Goal: Task Accomplishment & Management: Manage account settings

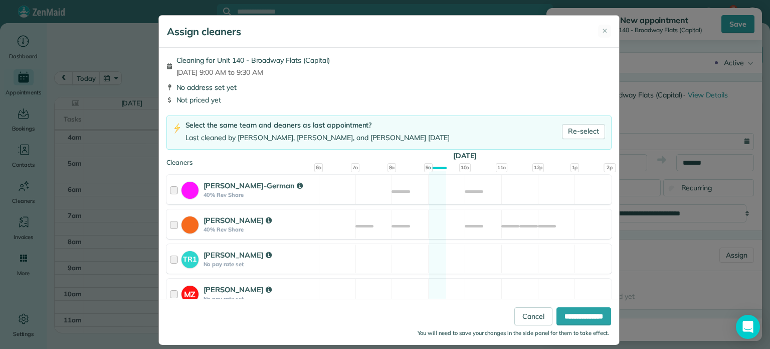
scroll to position [78, 0]
click at [306, 193] on strong "40% Rev Share" at bounding box center [260, 194] width 112 height 7
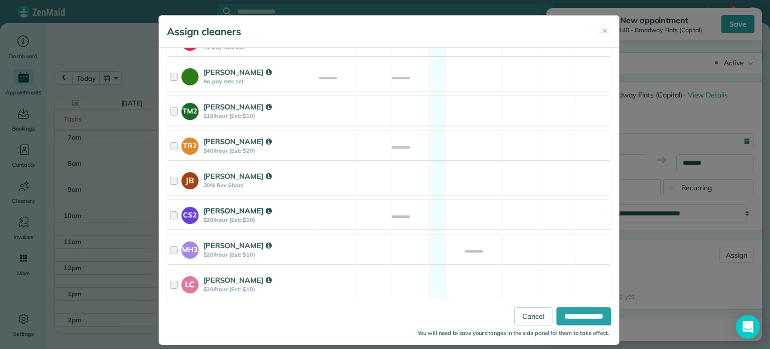
scroll to position [492, 0]
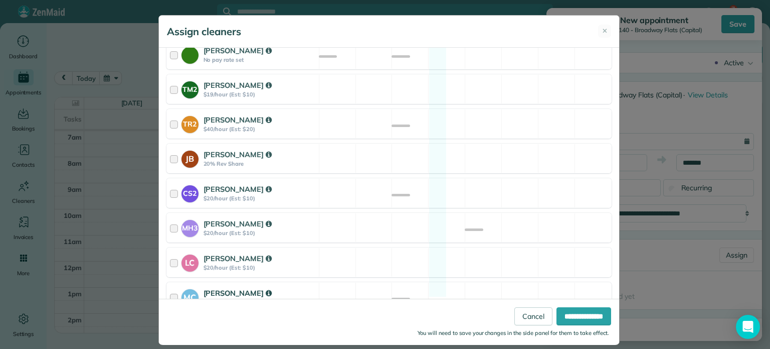
click at [307, 287] on div "[PERSON_NAME]" at bounding box center [260, 292] width 112 height 11
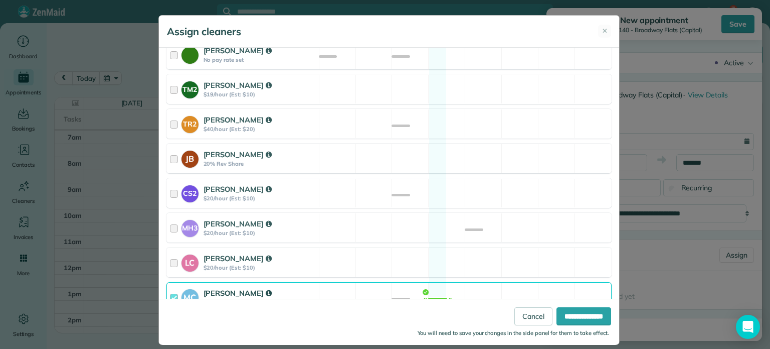
click at [341, 162] on div "Cleaning for Unit 140 - Broadway Flats (Capital) [DATE] 9:00 AM to 9:30 AM No a…" at bounding box center [389, 178] width 460 height 261
click at [347, 182] on div "CS2 [PERSON_NAME] $20/hour (Est: $10) Available" at bounding box center [389, 193] width 445 height 30
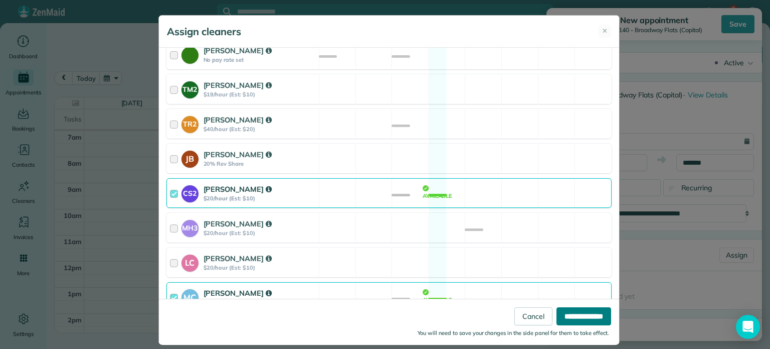
click at [595, 316] on input "**********" at bounding box center [584, 316] width 55 height 18
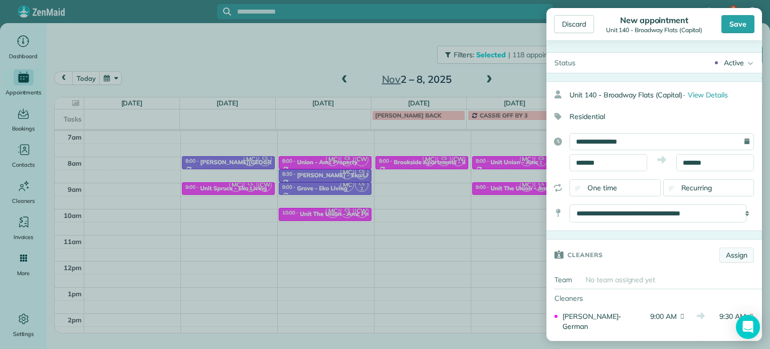
click at [730, 250] on link "Assign" at bounding box center [737, 254] width 35 height 15
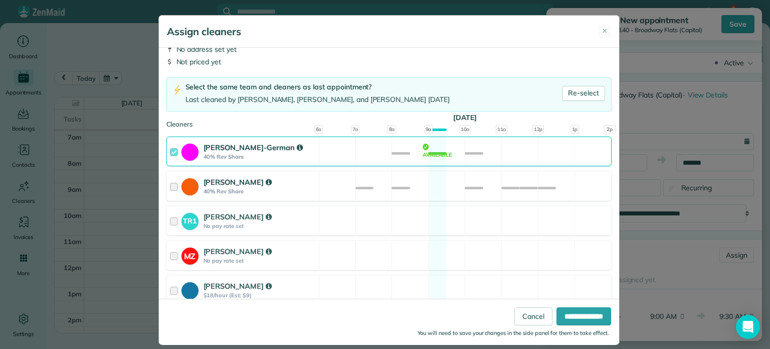
scroll to position [100, 0]
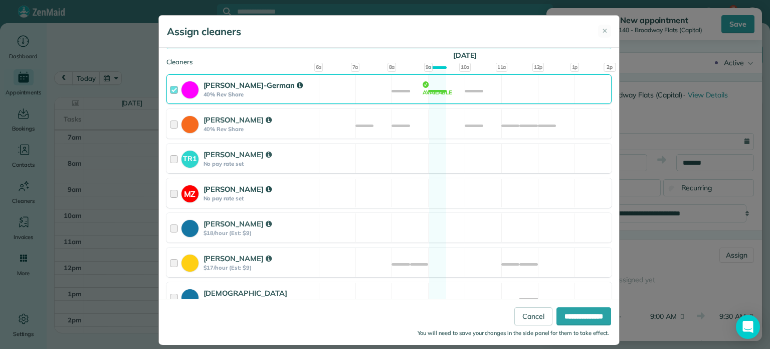
click at [479, 192] on div "MZ [PERSON_NAME] No pay rate set Available" at bounding box center [389, 193] width 445 height 30
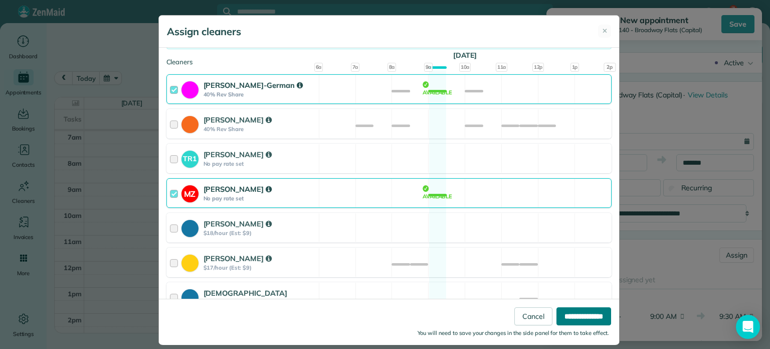
click at [562, 310] on input "**********" at bounding box center [584, 316] width 55 height 18
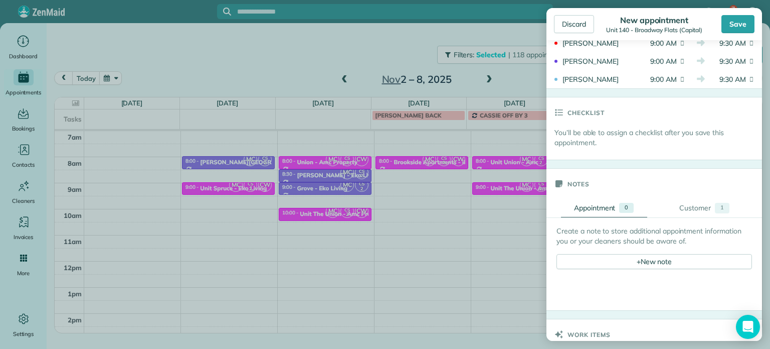
scroll to position [351, 0]
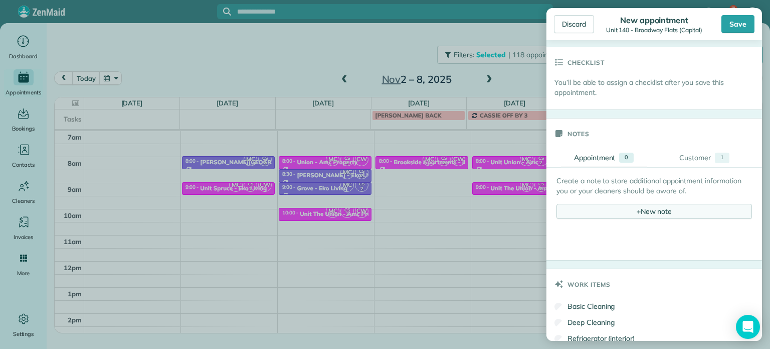
click at [660, 209] on div "+ New note" at bounding box center [655, 211] width 196 height 15
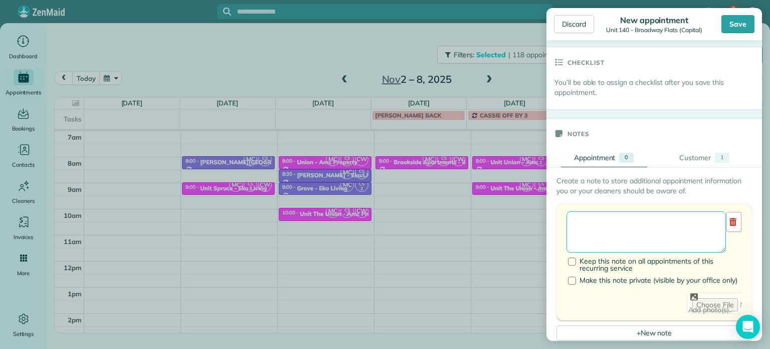
click at [659, 222] on textarea at bounding box center [646, 231] width 159 height 41
paste textarea "**********"
paste textarea "********"
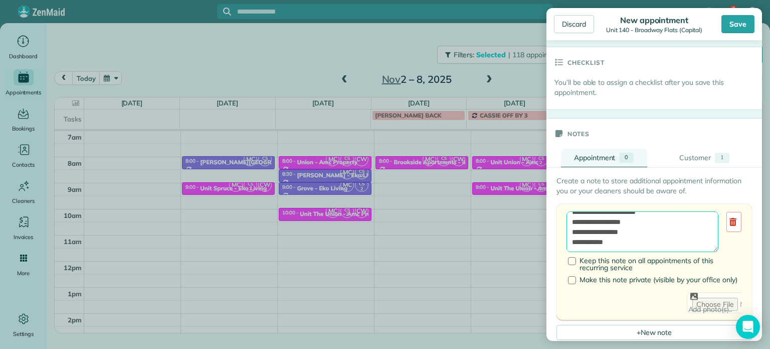
paste textarea "**********"
click at [645, 226] on textarea "**********" at bounding box center [643, 231] width 152 height 41
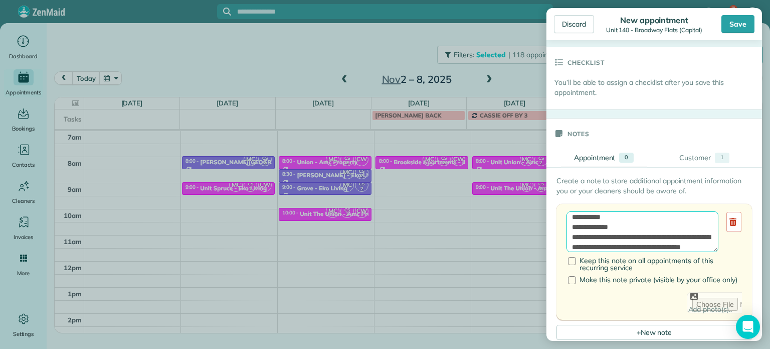
scroll to position [5, 0]
type textarea "**********"
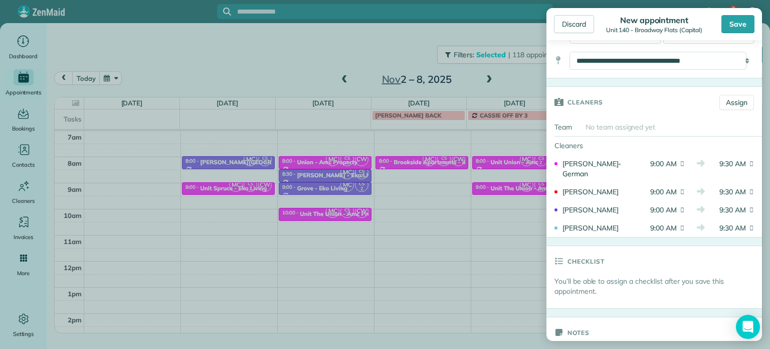
scroll to position [100, 0]
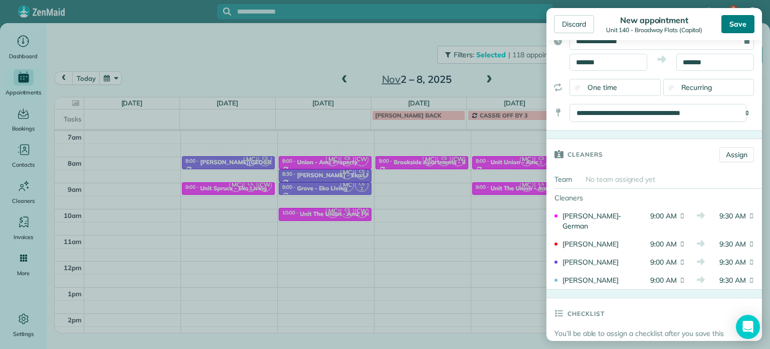
click at [738, 28] on div "Save" at bounding box center [738, 24] width 33 height 18
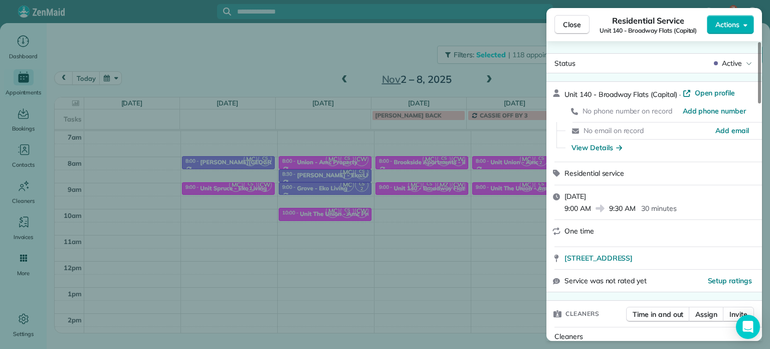
click at [207, 60] on div "Close Residential Service Unit 140 - Broadway Flats (Capital) Actions Status Ac…" at bounding box center [385, 174] width 770 height 349
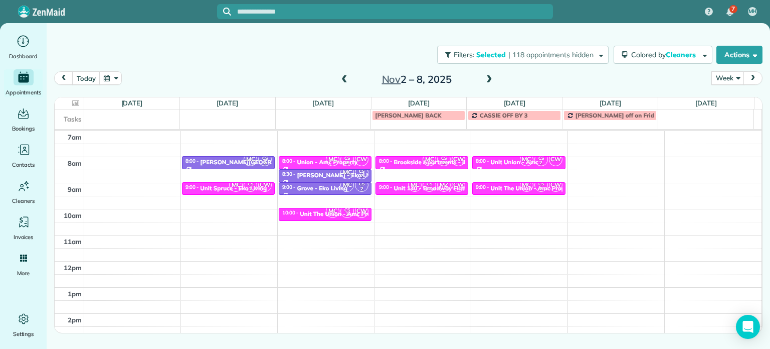
click at [343, 76] on span at bounding box center [344, 79] width 11 height 9
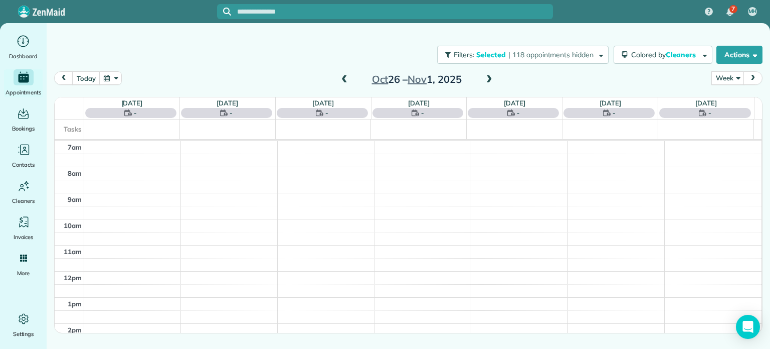
click at [343, 76] on span at bounding box center [344, 79] width 11 height 9
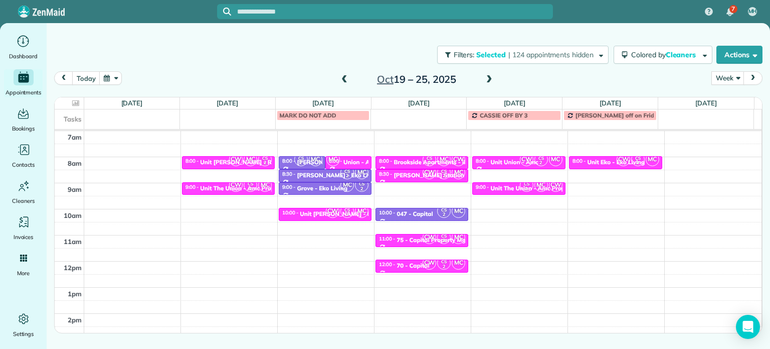
click at [343, 76] on span at bounding box center [344, 79] width 11 height 9
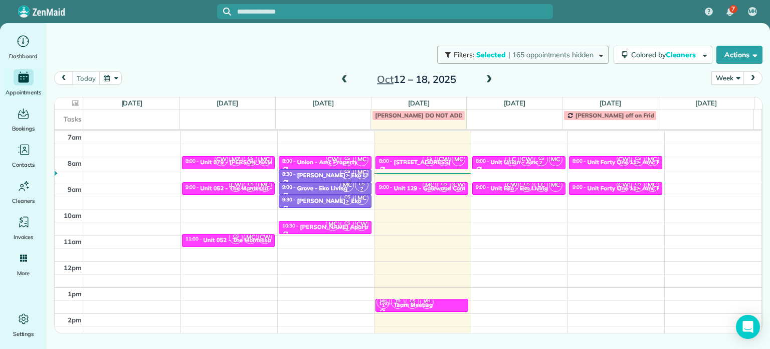
click at [537, 54] on span "| 165 appointments hidden" at bounding box center [551, 54] width 85 height 9
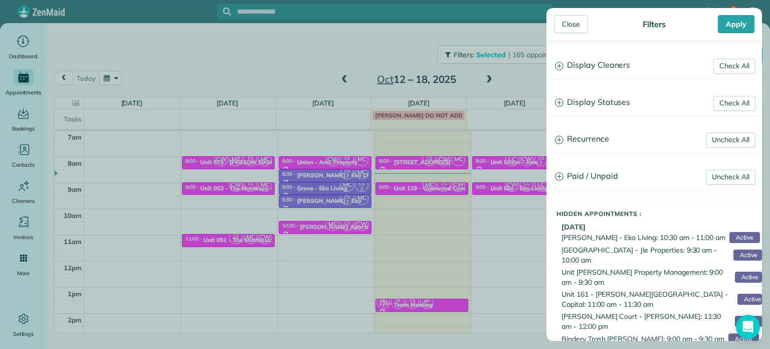
click at [594, 66] on h3 "Display Cleaners" at bounding box center [654, 66] width 215 height 26
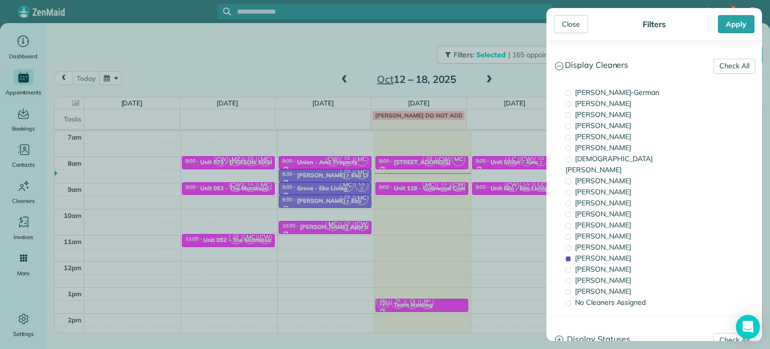
click at [404, 203] on div "Close Filters Apply Check All Display Cleaners [PERSON_NAME]-German [PERSON_NAM…" at bounding box center [385, 174] width 770 height 349
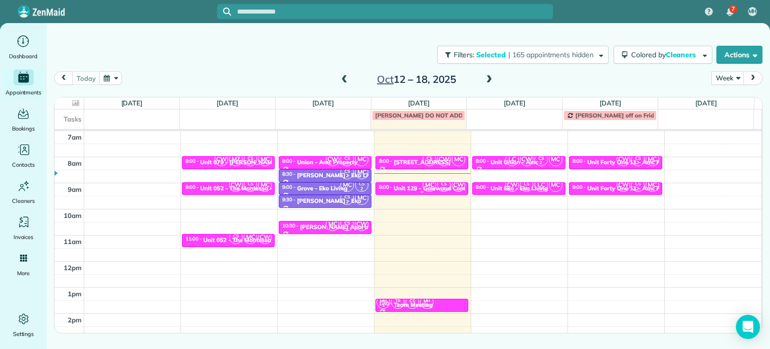
click at [406, 187] on div "Unit 129 - Galewood Commons - Capital" at bounding box center [450, 188] width 112 height 7
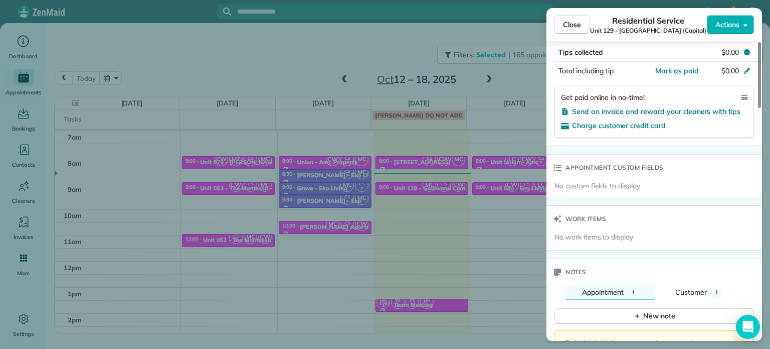
scroll to position [755, 0]
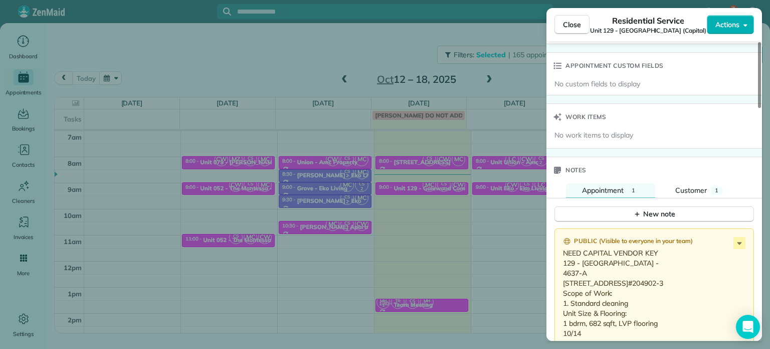
click at [533, 68] on div "Close Residential Service Unit 129 - [GEOGRAPHIC_DATA] (Capital) Actions Status…" at bounding box center [385, 174] width 770 height 349
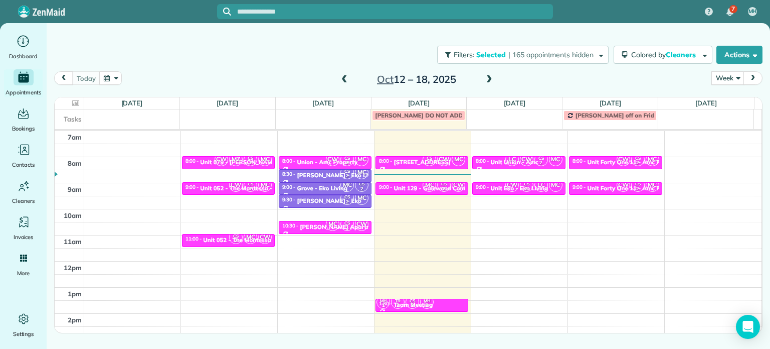
click at [485, 75] on span at bounding box center [489, 79] width 11 height 9
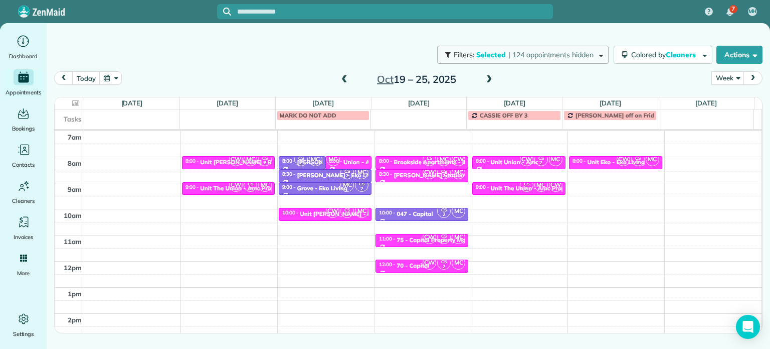
click at [524, 52] on span "| 124 appointments hidden" at bounding box center [551, 54] width 85 height 9
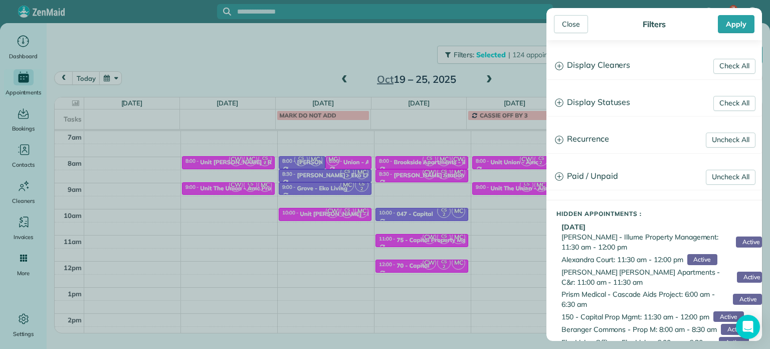
click at [585, 62] on h3 "Display Cleaners" at bounding box center [654, 66] width 215 height 26
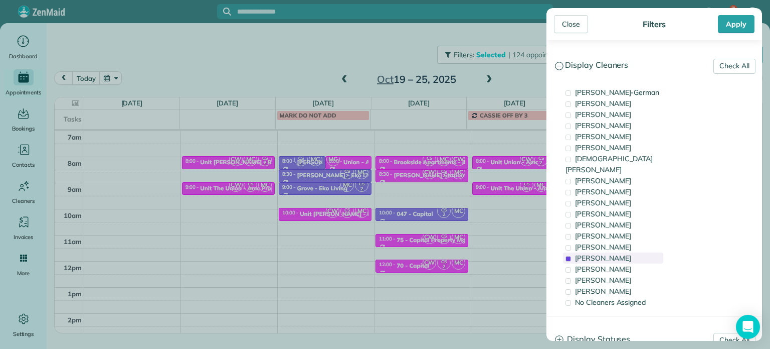
click at [606, 253] on span "[PERSON_NAME]" at bounding box center [603, 257] width 56 height 9
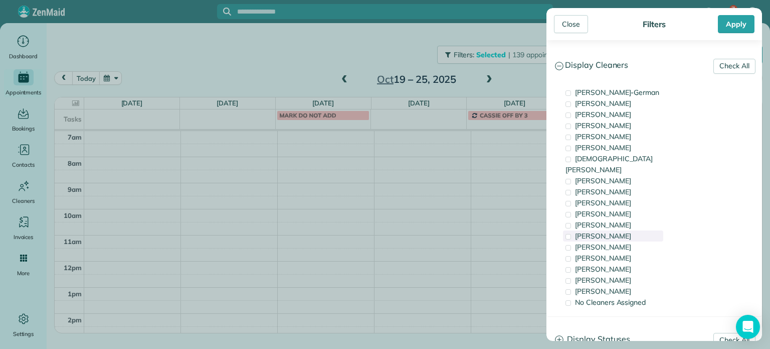
click at [605, 231] on span "[PERSON_NAME]" at bounding box center [603, 235] width 56 height 9
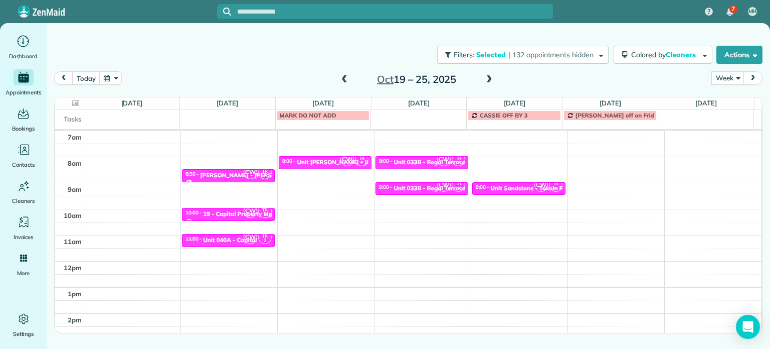
click at [486, 200] on div "Close Filters Apply Check All Display Cleaners [PERSON_NAME]-German [PERSON_NAM…" at bounding box center [385, 174] width 770 height 349
click at [619, 160] on div "4am 5am 6am 7am 8am 9am 10am 11am 12pm 1pm 2pm 3pm 4pm 5pm CW TR 2 8:30 - 9:00 …" at bounding box center [408, 235] width 707 height 365
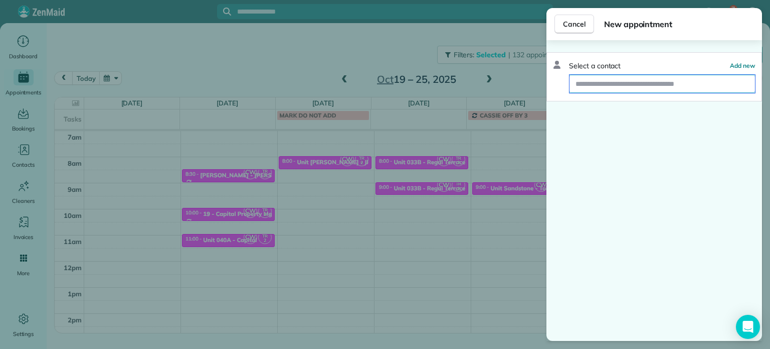
click at [630, 82] on input "text" at bounding box center [663, 84] width 186 height 18
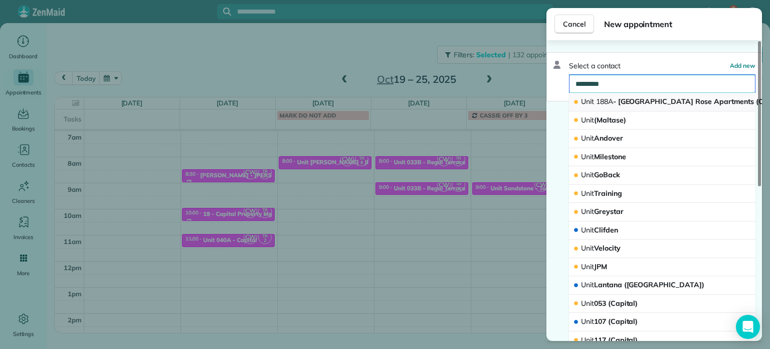
type input "*********"
click at [626, 98] on span "Unit 188A - [GEOGRAPHIC_DATA] (Capital)" at bounding box center [683, 101] width 205 height 9
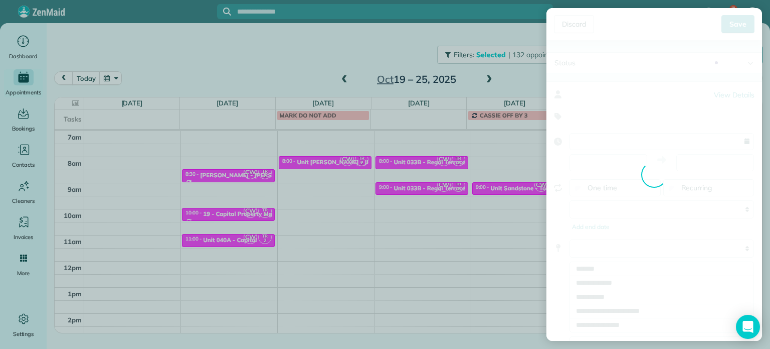
type input "**********"
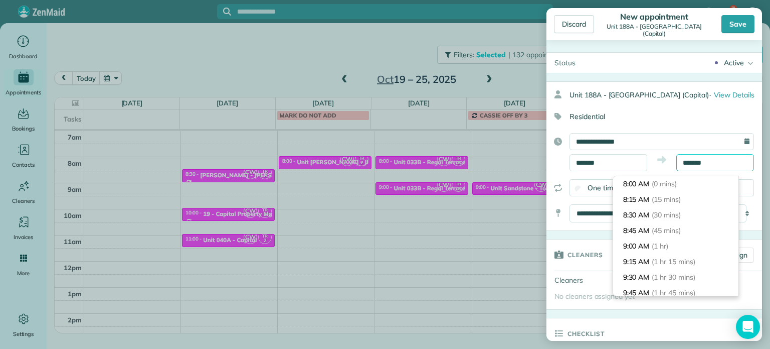
click at [688, 171] on input "*******" at bounding box center [716, 162] width 78 height 17
type input "*******"
click at [685, 207] on li "8:30 AM (30 mins)" at bounding box center [675, 215] width 125 height 16
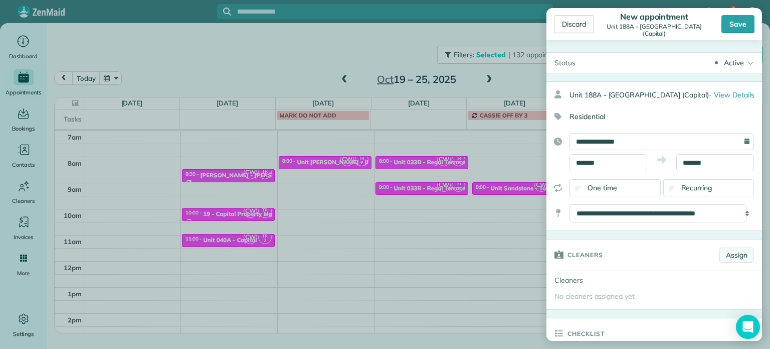
click at [729, 262] on link "Assign" at bounding box center [737, 254] width 35 height 15
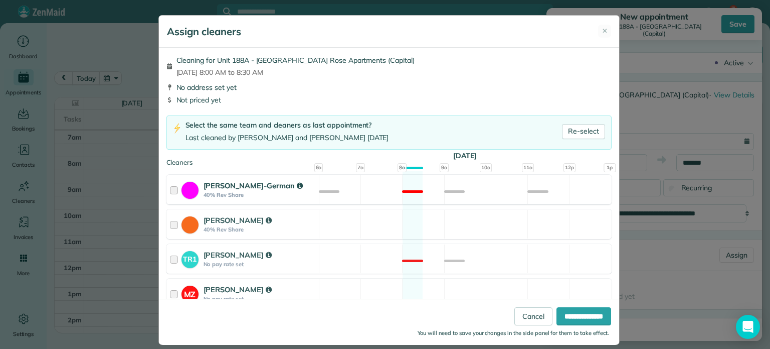
click at [469, 188] on div "[PERSON_NAME]-German 40% Rev Share Not available" at bounding box center [389, 190] width 445 height 30
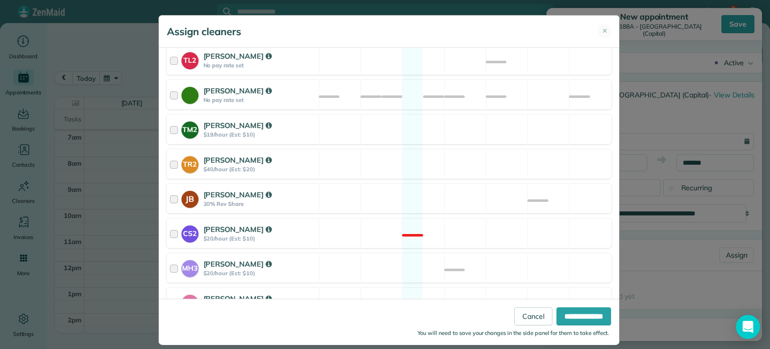
scroll to position [492, 0]
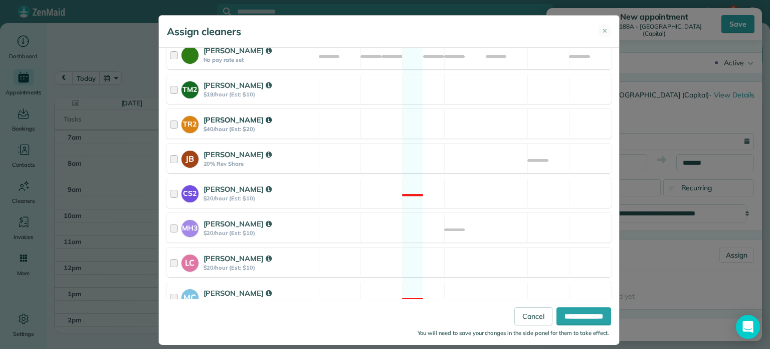
click at [472, 110] on div "TR2 [PERSON_NAME] $40/hour (Est: $20) Available" at bounding box center [389, 124] width 445 height 30
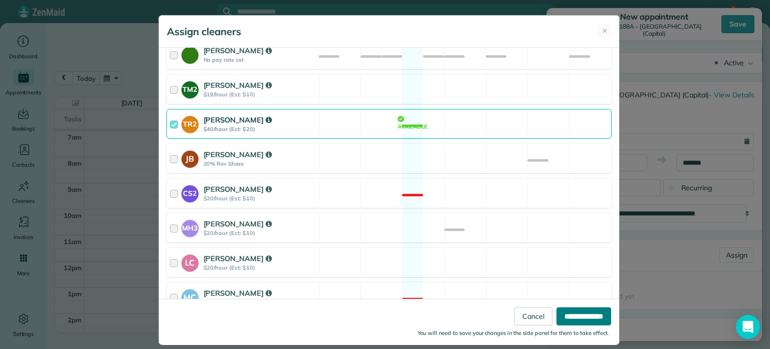
click at [592, 319] on input "**********" at bounding box center [584, 316] width 55 height 18
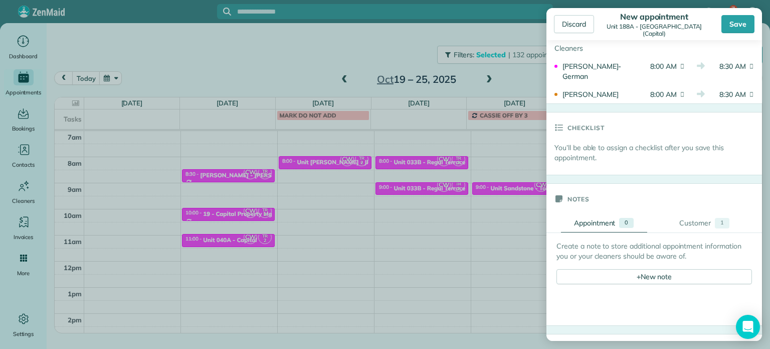
scroll to position [251, 0]
click at [642, 283] on div "+ New note" at bounding box center [655, 275] width 196 height 15
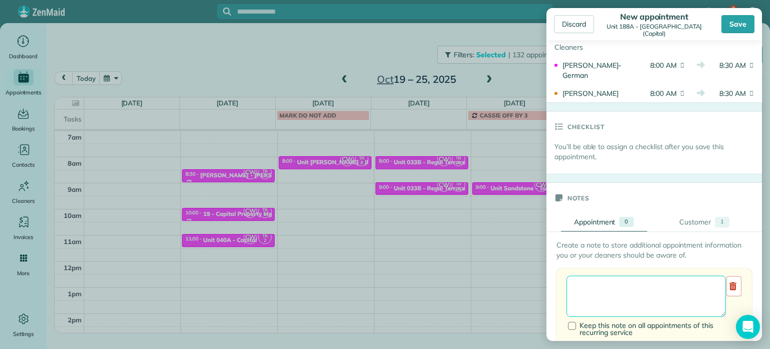
click at [644, 310] on textarea at bounding box center [646, 295] width 159 height 41
paste textarea "**********"
paste textarea "********"
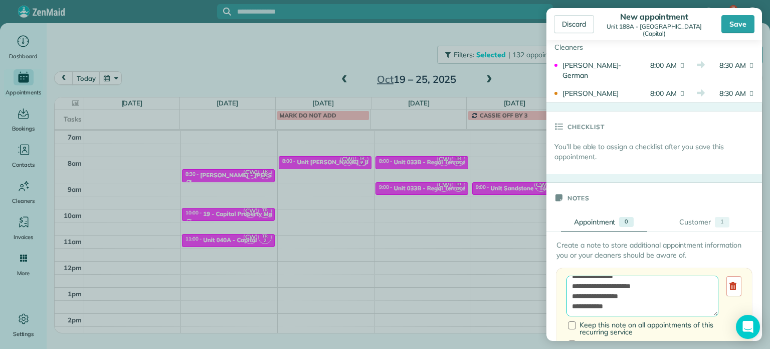
paste textarea "**********"
click at [643, 316] on textarea "**********" at bounding box center [643, 295] width 152 height 41
click at [636, 301] on textarea "**********" at bounding box center [643, 295] width 152 height 41
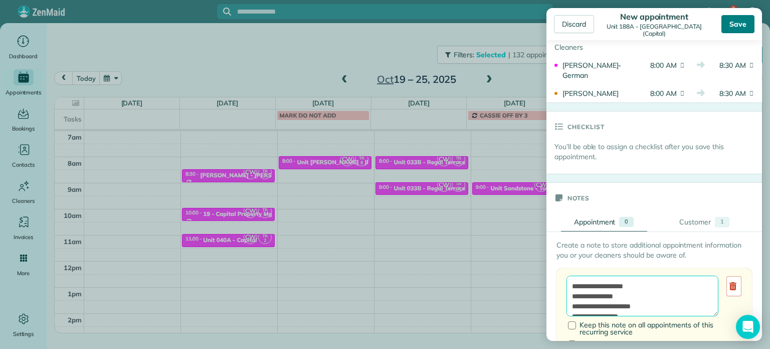
type textarea "**********"
click at [741, 24] on div "Save" at bounding box center [738, 24] width 33 height 18
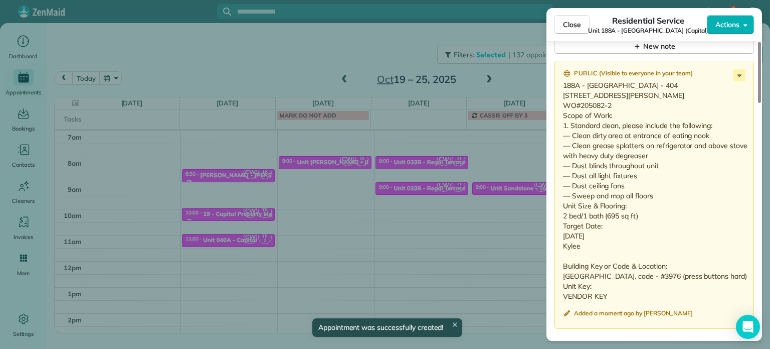
scroll to position [905, 0]
click at [572, 23] on span "Close" at bounding box center [572, 25] width 18 height 10
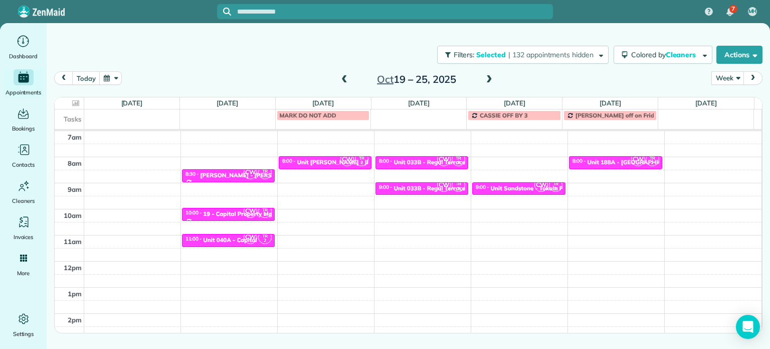
click at [343, 77] on span at bounding box center [344, 79] width 11 height 9
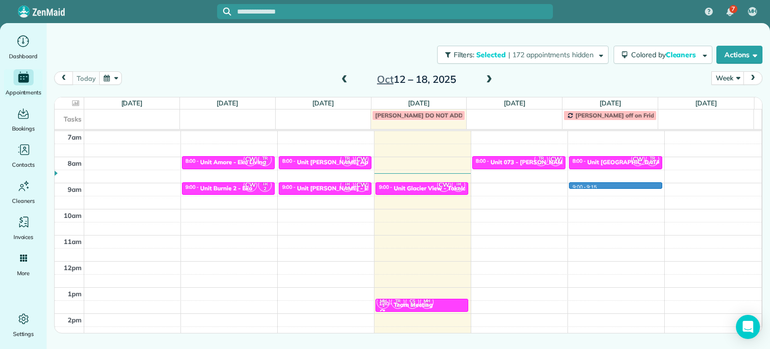
click at [609, 184] on div "4am 5am 6am 7am 8am 9am 10am 11am 12pm 1pm 2pm 3pm 4pm 5pm CW TR 2 8:00 - 8:30 …" at bounding box center [408, 235] width 707 height 365
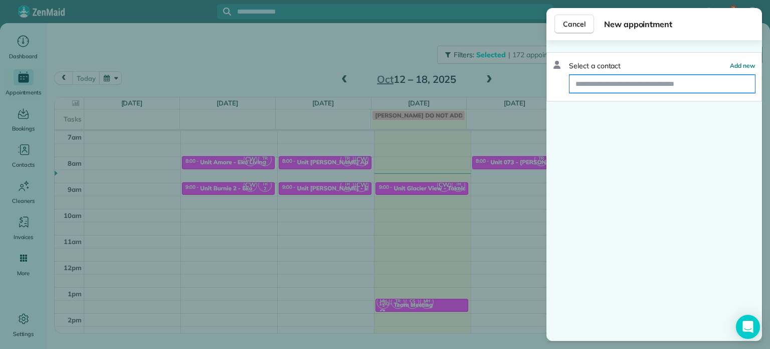
click at [650, 81] on input "text" at bounding box center [663, 84] width 186 height 18
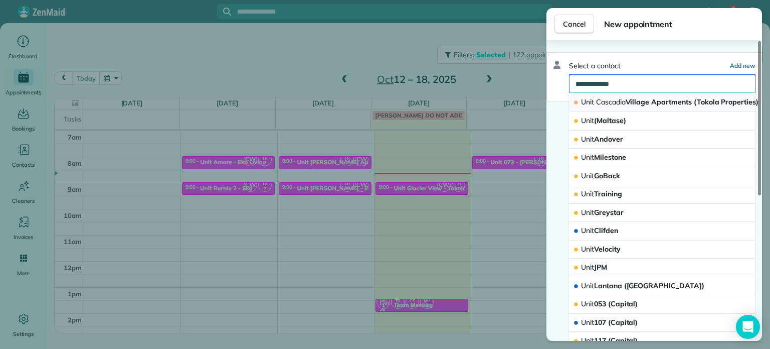
type input "**********"
click at [628, 101] on span "Unit [GEOGRAPHIC_DATA] (Tokola Properties)" at bounding box center [670, 101] width 178 height 9
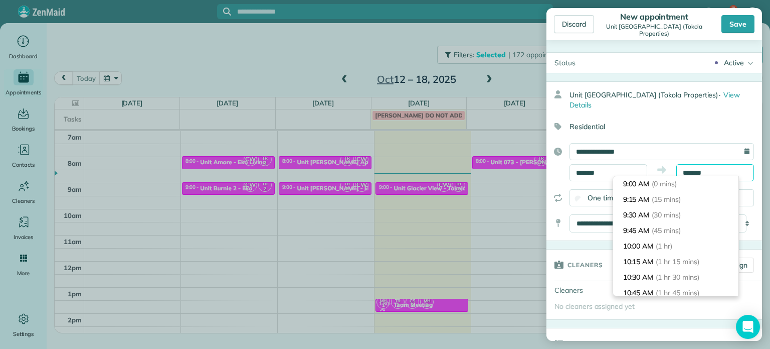
click at [684, 171] on input "*******" at bounding box center [716, 172] width 78 height 17
type input "*******"
click at [684, 213] on span "(30 mins)" at bounding box center [668, 214] width 31 height 9
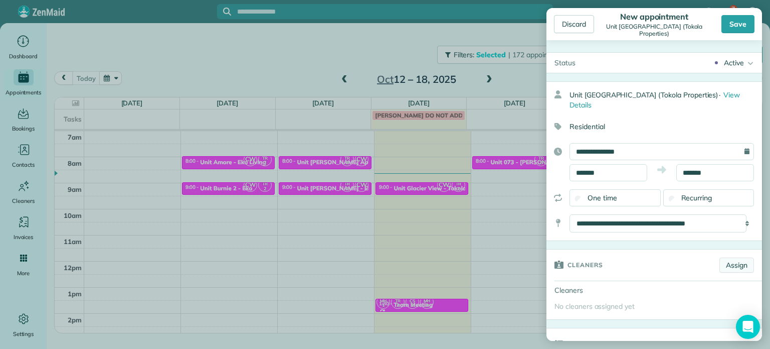
click at [730, 264] on link "Assign" at bounding box center [737, 264] width 35 height 15
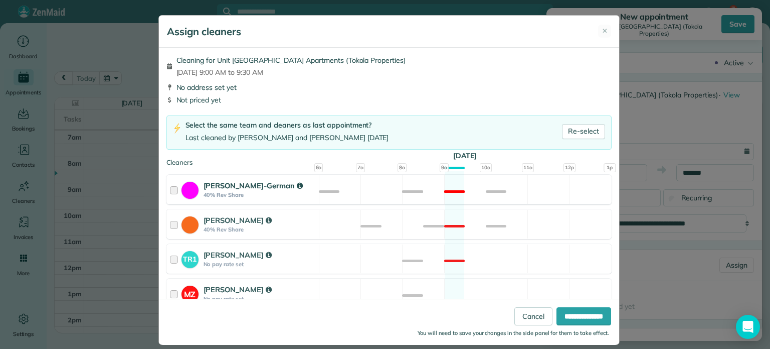
click at [465, 189] on div "[PERSON_NAME]-German 40% Rev Share Not available" at bounding box center [389, 190] width 445 height 30
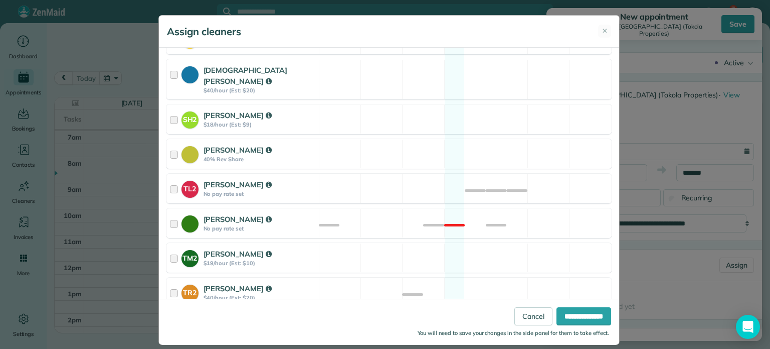
scroll to position [492, 0]
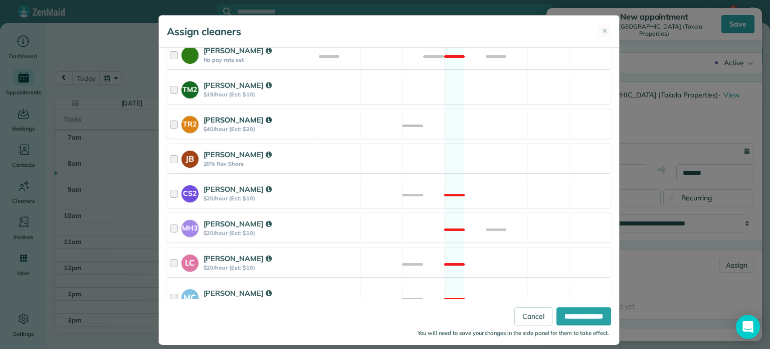
click at [466, 116] on div "TR2 [PERSON_NAME] $40/hour (Est: $20) Available" at bounding box center [389, 124] width 445 height 30
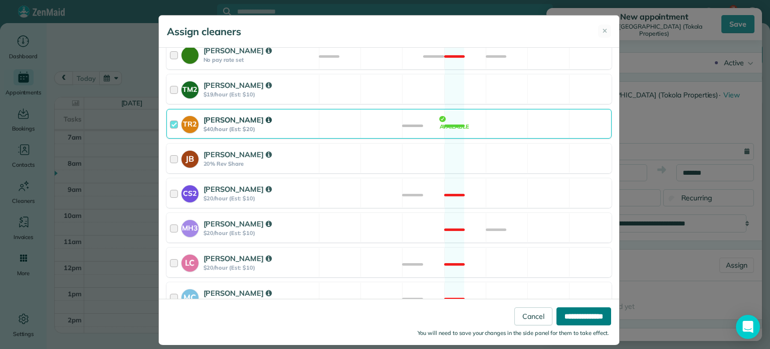
click at [569, 310] on input "**********" at bounding box center [584, 316] width 55 height 18
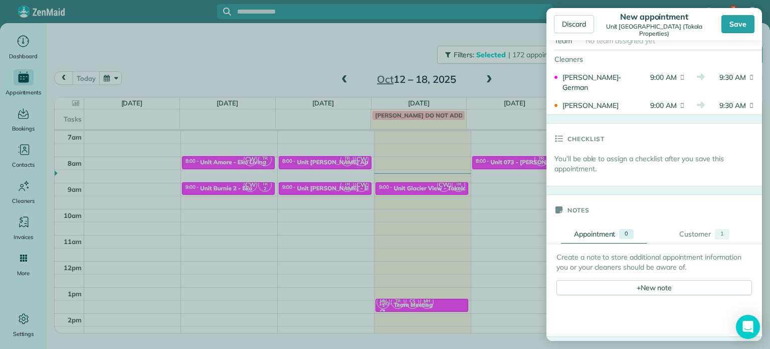
scroll to position [301, 0]
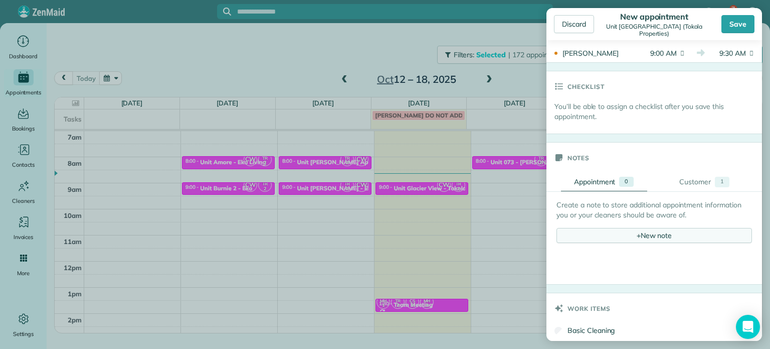
click at [618, 236] on div "+ New note" at bounding box center [655, 235] width 196 height 15
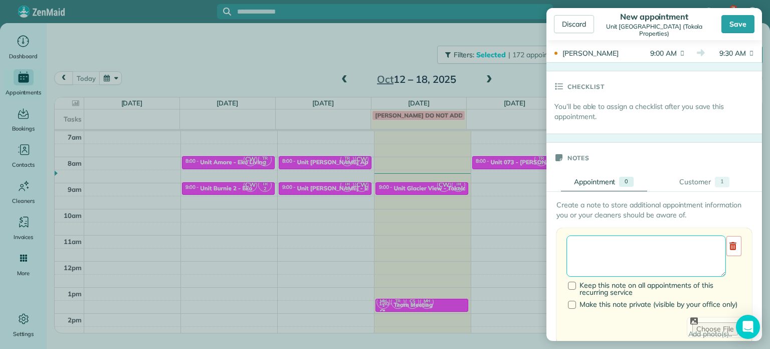
click at [619, 241] on textarea at bounding box center [646, 255] width 159 height 41
paste textarea "**********"
click at [601, 246] on textarea "**********" at bounding box center [646, 255] width 159 height 41
type textarea "****** *** *****"
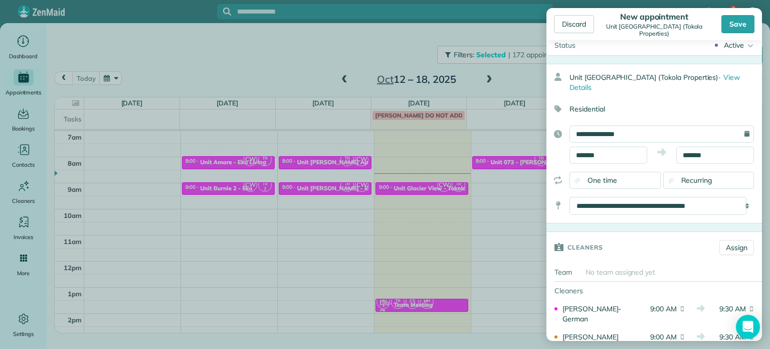
scroll to position [0, 0]
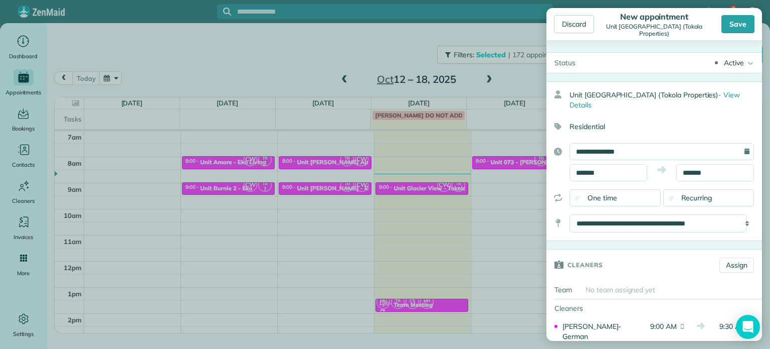
click at [738, 20] on div "Save" at bounding box center [738, 24] width 33 height 18
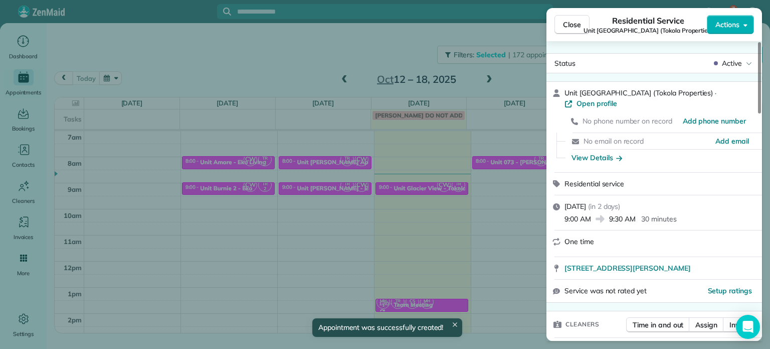
click at [518, 77] on div "Close Residential Service Unit [GEOGRAPHIC_DATA] Apartments (Tokola Properties)…" at bounding box center [385, 174] width 770 height 349
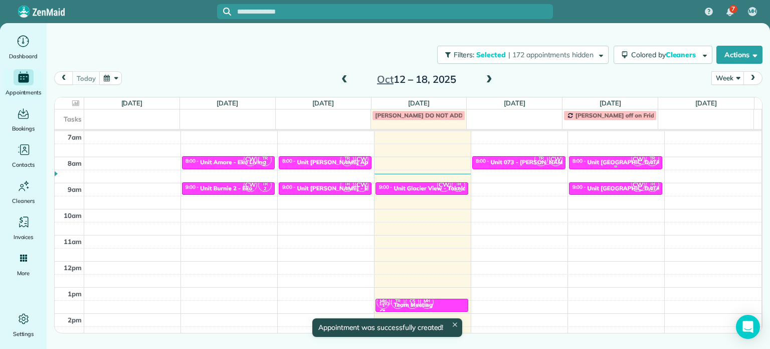
click at [598, 161] on div "Unit [GEOGRAPHIC_DATA] Apartments - Tokola Properties" at bounding box center [670, 161] width 165 height 7
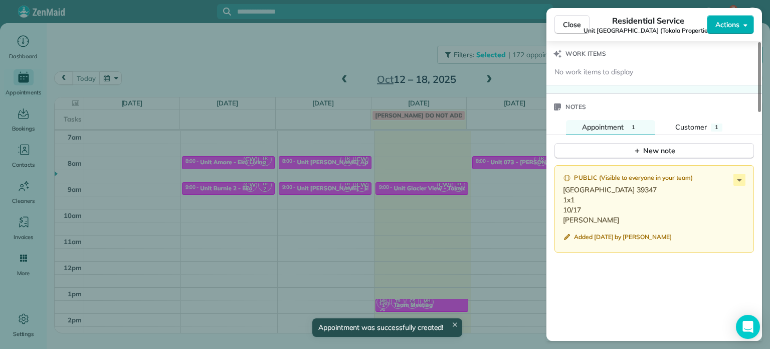
scroll to position [803, 0]
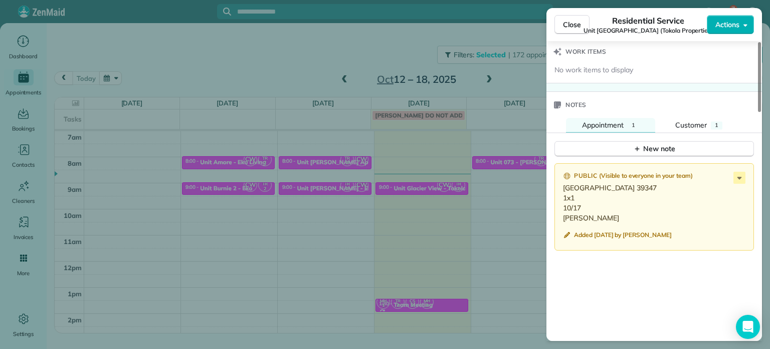
drag, startPoint x: 517, startPoint y: 126, endPoint x: 522, endPoint y: 129, distance: 5.2
click at [517, 126] on div "Close Residential Service Unit [GEOGRAPHIC_DATA] Apartments (Tokola Properties)…" at bounding box center [385, 174] width 770 height 349
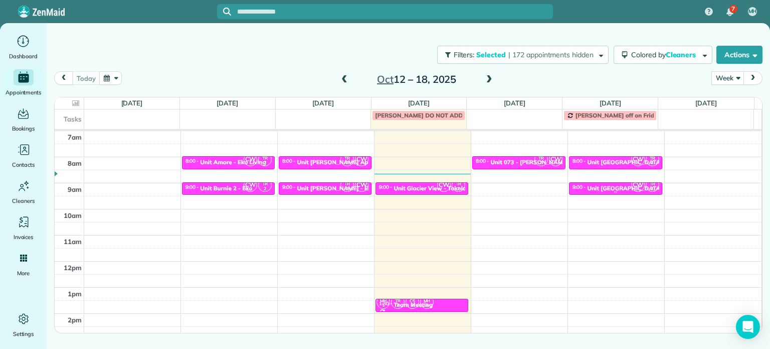
click at [602, 191] on div at bounding box center [616, 192] width 92 height 4
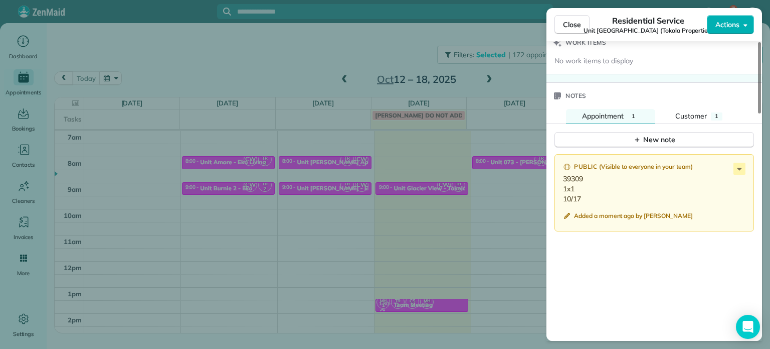
scroll to position [753, 0]
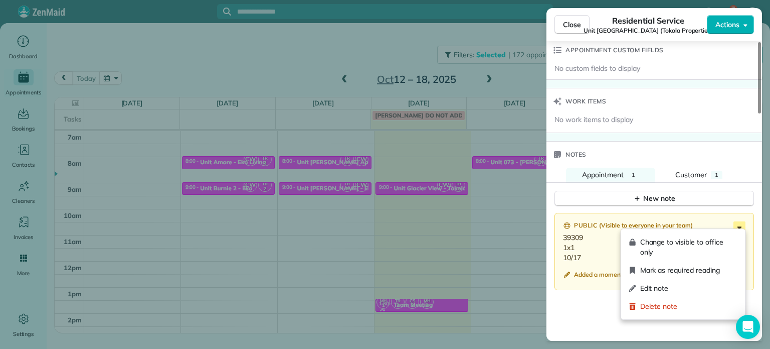
click at [741, 221] on icon at bounding box center [740, 227] width 12 height 12
click at [667, 286] on span "Edit note" at bounding box center [689, 288] width 97 height 10
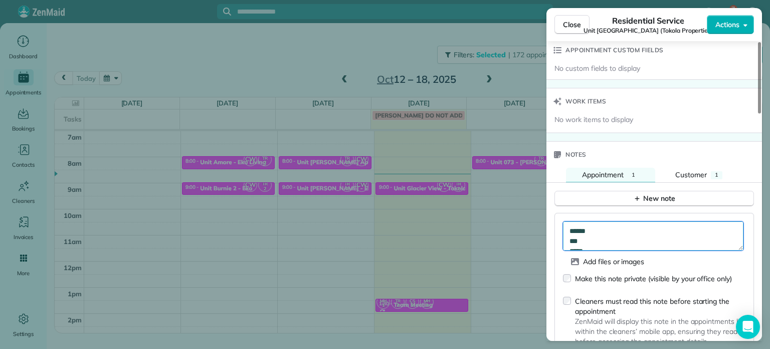
click at [609, 222] on textarea "****** *** *****" at bounding box center [653, 235] width 181 height 29
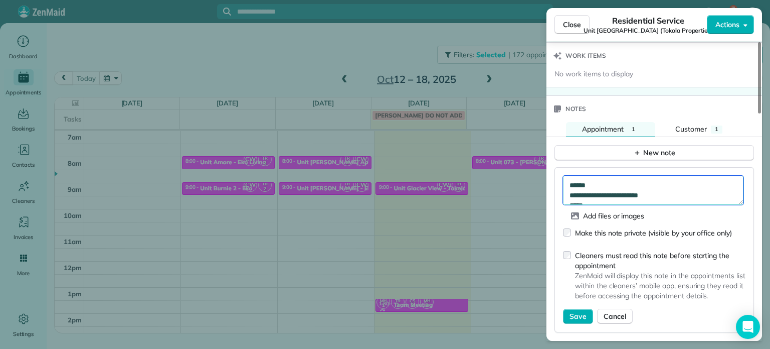
scroll to position [853, 0]
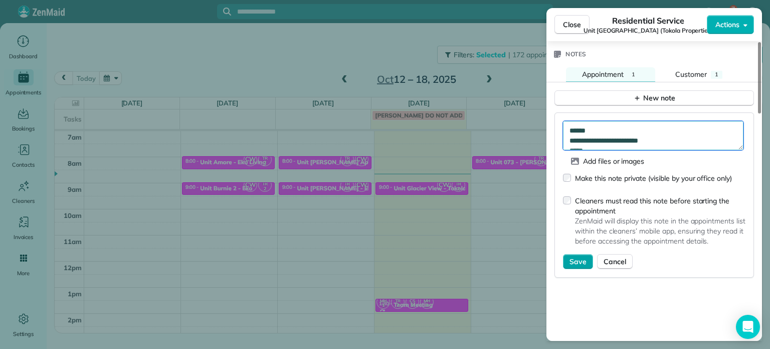
type textarea "**********"
click at [587, 254] on button "Save" at bounding box center [578, 261] width 30 height 15
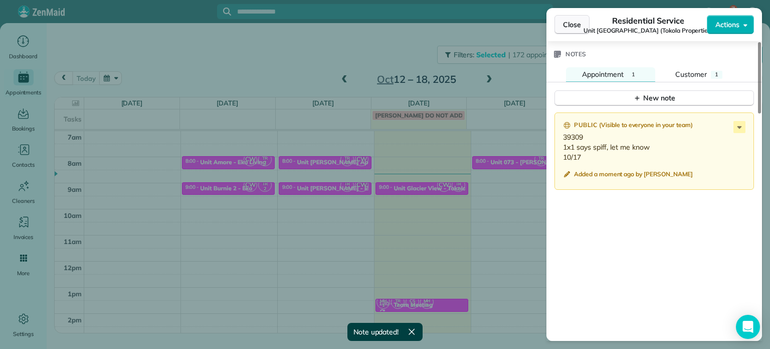
click at [570, 22] on span "Close" at bounding box center [572, 25] width 18 height 10
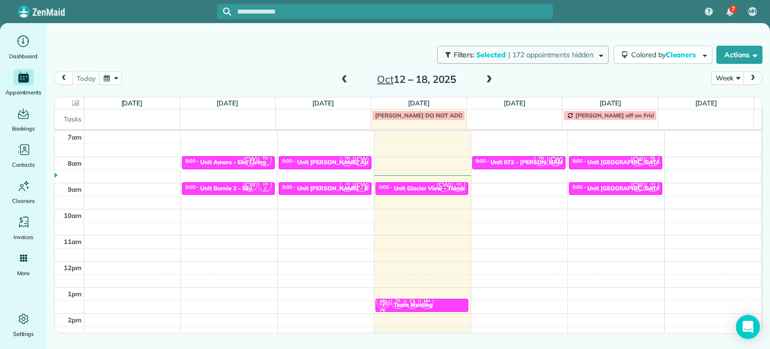
click at [567, 58] on span "| 172 appointments hidden" at bounding box center [551, 54] width 85 height 9
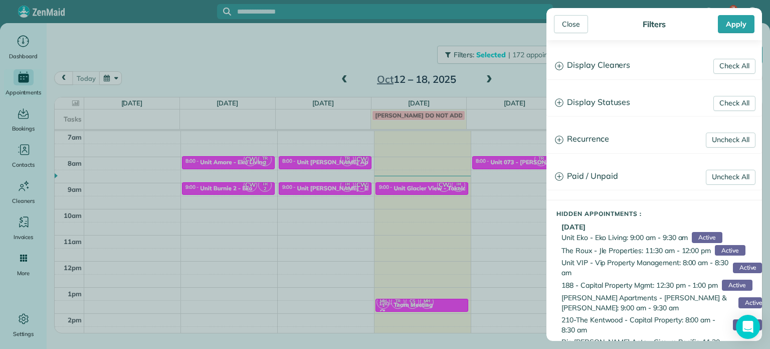
click at [572, 66] on h3 "Display Cleaners" at bounding box center [654, 66] width 215 height 26
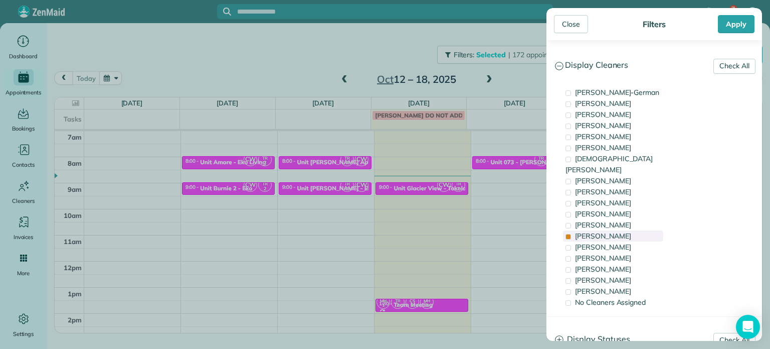
click at [602, 231] on span "[PERSON_NAME]" at bounding box center [603, 235] width 56 height 9
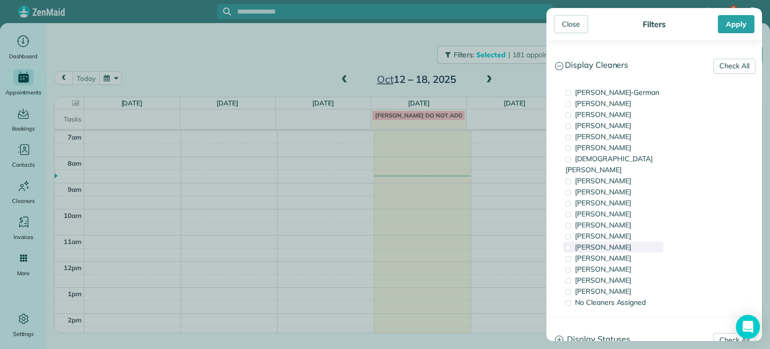
click at [608, 242] on span "[PERSON_NAME]" at bounding box center [603, 246] width 56 height 9
click at [619, 119] on div "[PERSON_NAME]" at bounding box center [613, 114] width 100 height 11
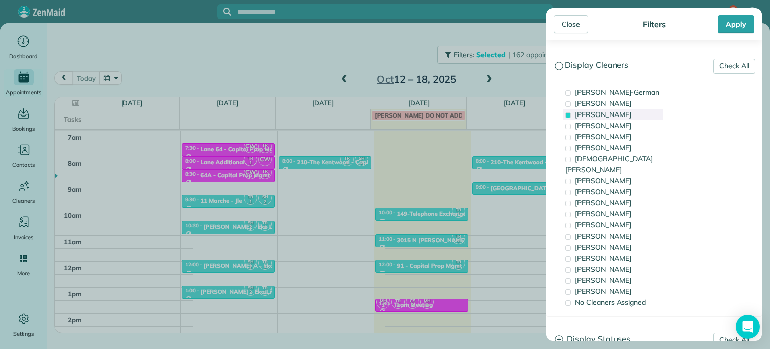
click at [619, 119] on div "[PERSON_NAME]" at bounding box center [613, 114] width 100 height 11
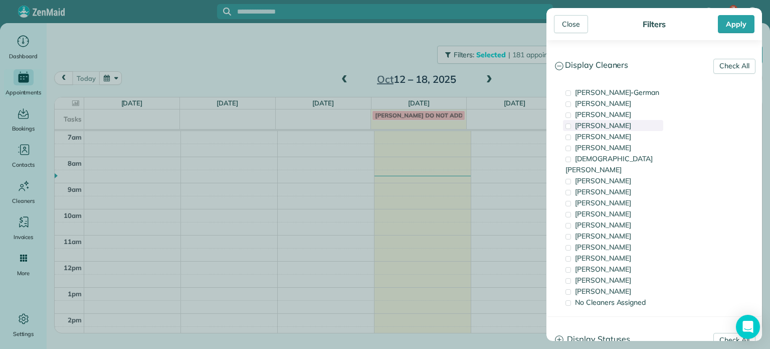
click at [619, 130] on div "[PERSON_NAME]" at bounding box center [613, 125] width 100 height 11
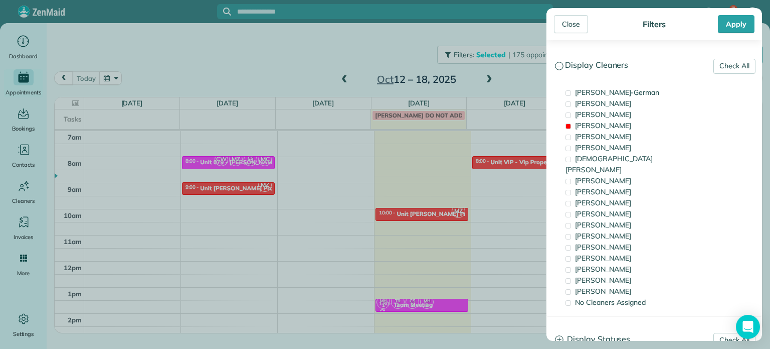
click at [494, 161] on div "Close Filters Apply Check All Display Cleaners [PERSON_NAME]-German [PERSON_NAM…" at bounding box center [385, 174] width 770 height 349
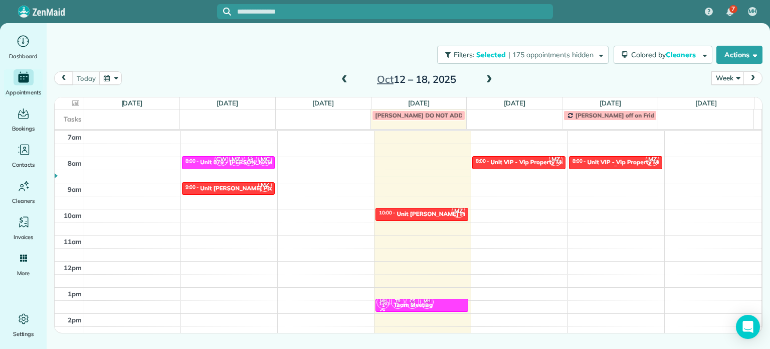
click at [605, 163] on div "Unit VIP - Vip Property Management" at bounding box center [639, 161] width 102 height 7
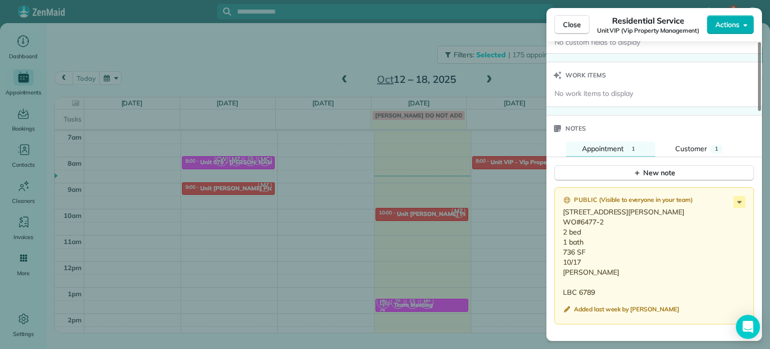
scroll to position [753, 0]
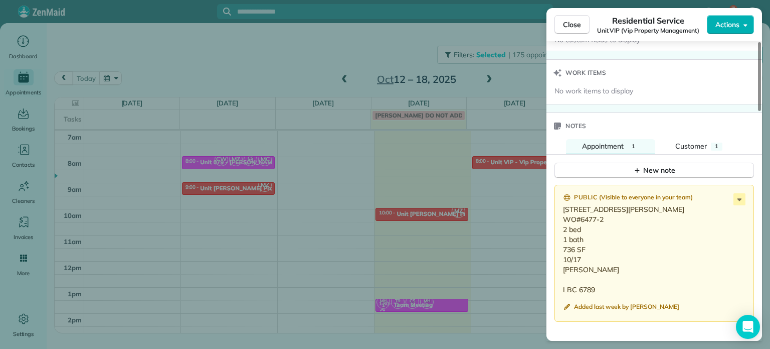
click at [526, 188] on div "Close Residential Service Unit VIP (Vip Property Management) Actions Status Act…" at bounding box center [385, 174] width 770 height 349
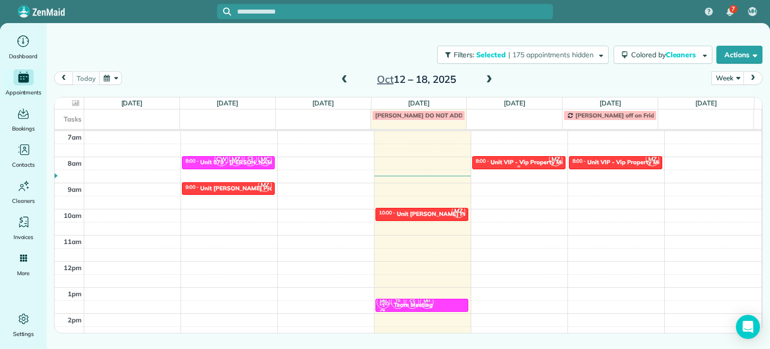
click at [518, 161] on div "Unit VIP - Vip Property Management" at bounding box center [542, 161] width 102 height 7
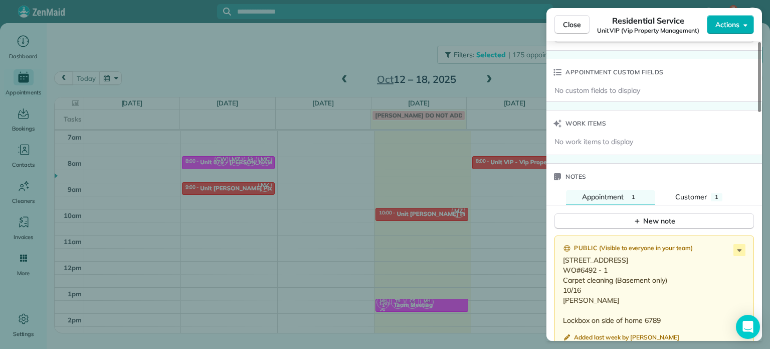
scroll to position [752, 0]
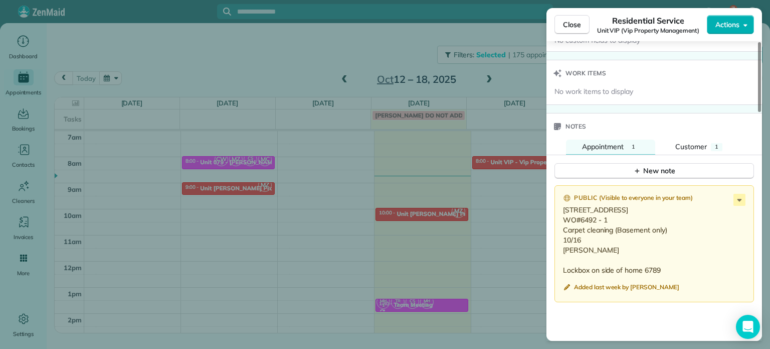
click at [524, 176] on div "Close Residential Service Unit VIP (Vip Property Management) Actions Status Act…" at bounding box center [385, 174] width 770 height 349
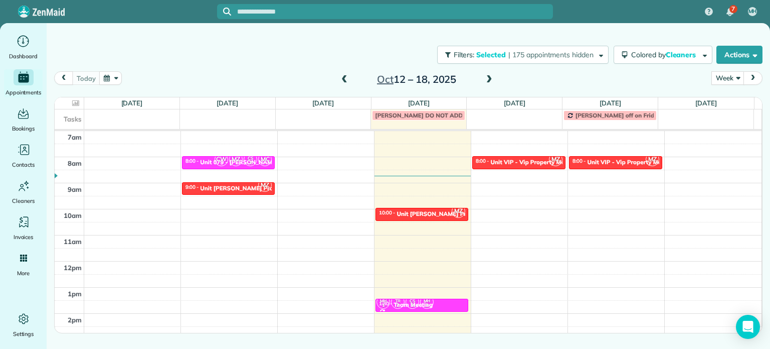
click at [491, 80] on span at bounding box center [489, 79] width 11 height 9
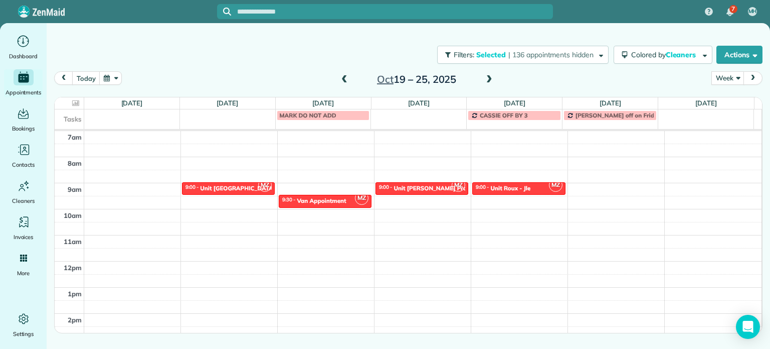
click at [349, 81] on span at bounding box center [344, 79] width 11 height 9
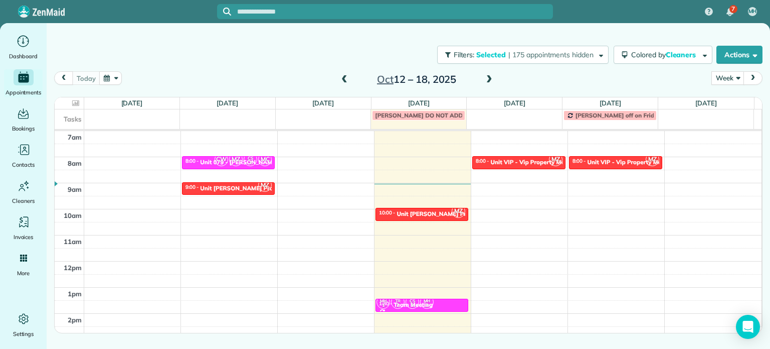
click at [485, 76] on span at bounding box center [489, 79] width 11 height 9
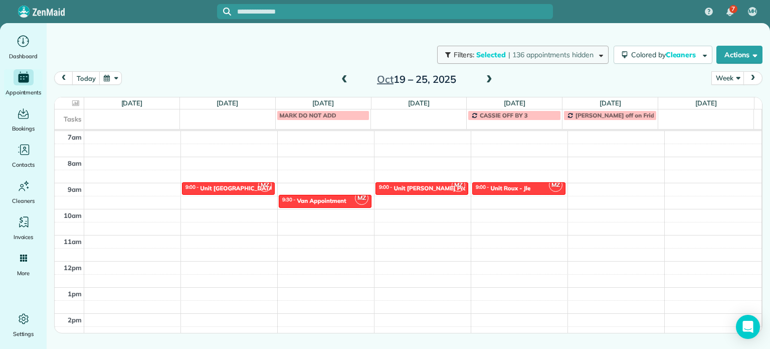
click at [496, 53] on span "Selected" at bounding box center [491, 54] width 30 height 9
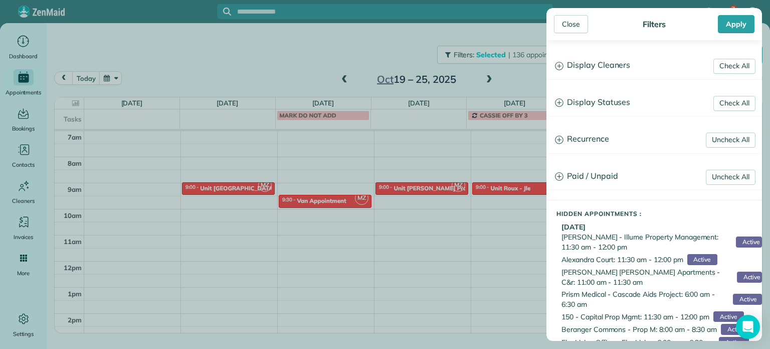
click at [631, 71] on h3 "Display Cleaners" at bounding box center [654, 66] width 215 height 26
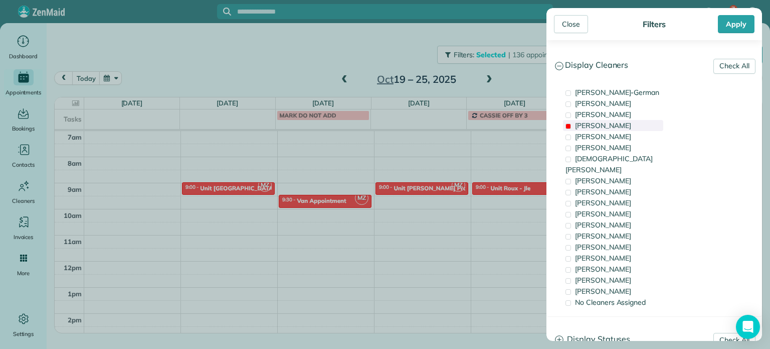
click at [606, 121] on span "[PERSON_NAME]" at bounding box center [603, 125] width 56 height 9
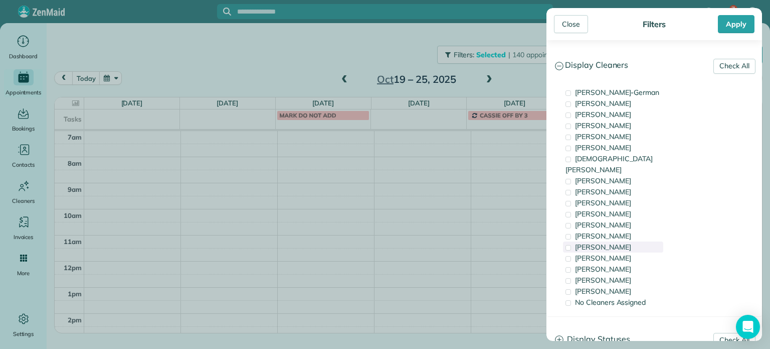
click at [621, 241] on div "[PERSON_NAME]" at bounding box center [613, 246] width 100 height 11
click at [620, 230] on div "[PERSON_NAME]" at bounding box center [613, 235] width 100 height 11
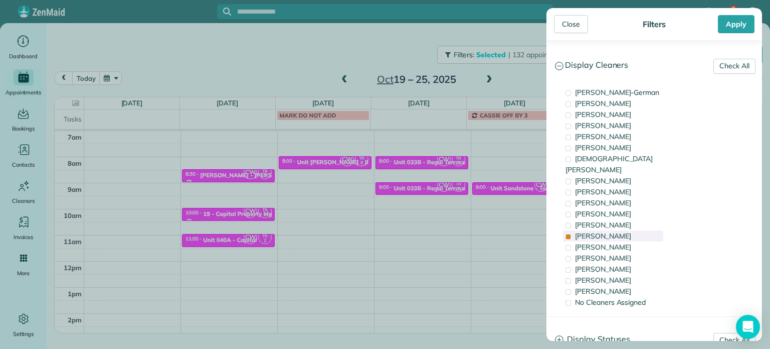
click at [620, 230] on div "[PERSON_NAME]" at bounding box center [613, 235] width 100 height 11
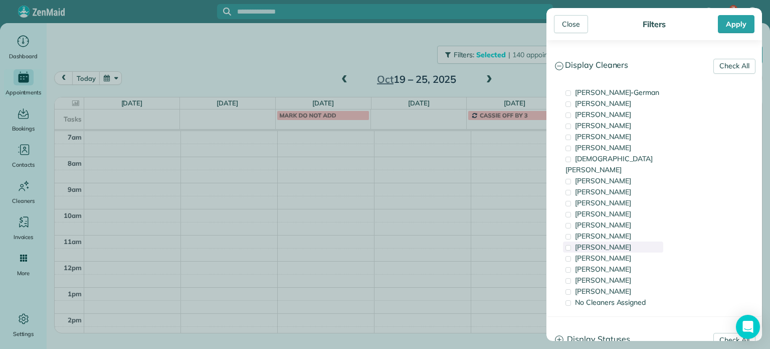
click at [620, 241] on div "[PERSON_NAME]" at bounding box center [613, 246] width 100 height 11
click at [618, 253] on span "[PERSON_NAME]" at bounding box center [603, 257] width 56 height 9
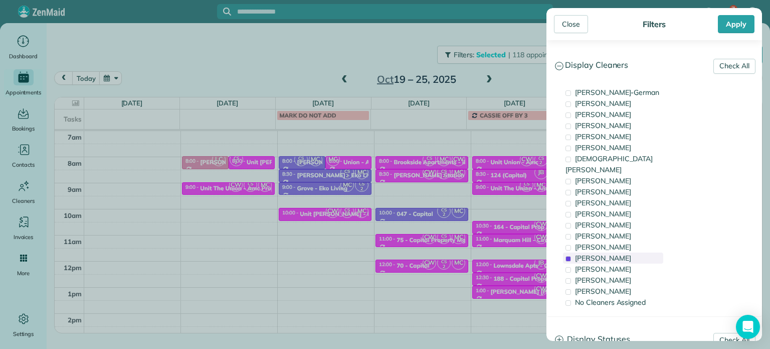
click at [618, 253] on span "[PERSON_NAME]" at bounding box center [603, 257] width 56 height 9
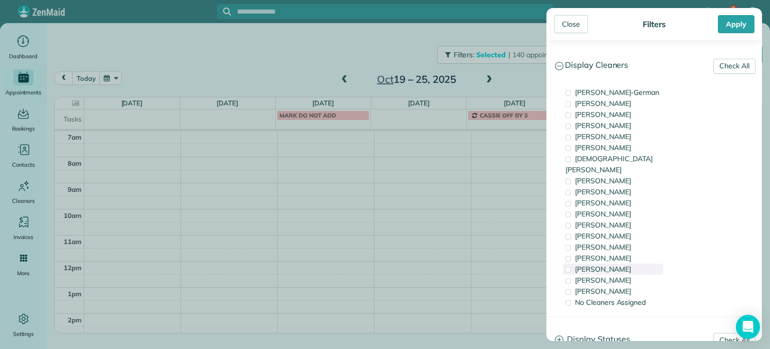
click at [622, 264] on span "[PERSON_NAME]" at bounding box center [603, 268] width 56 height 9
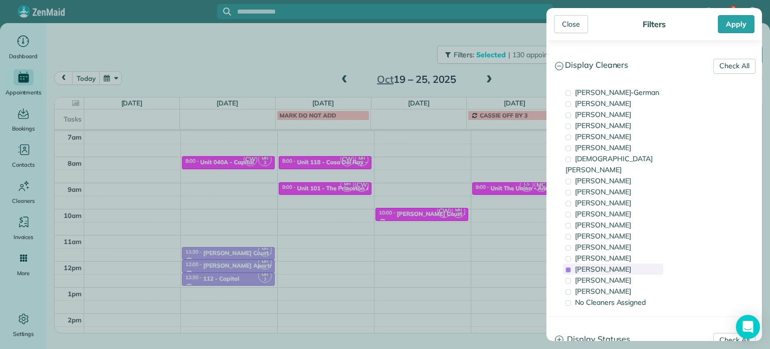
click at [622, 264] on span "[PERSON_NAME]" at bounding box center [603, 268] width 56 height 9
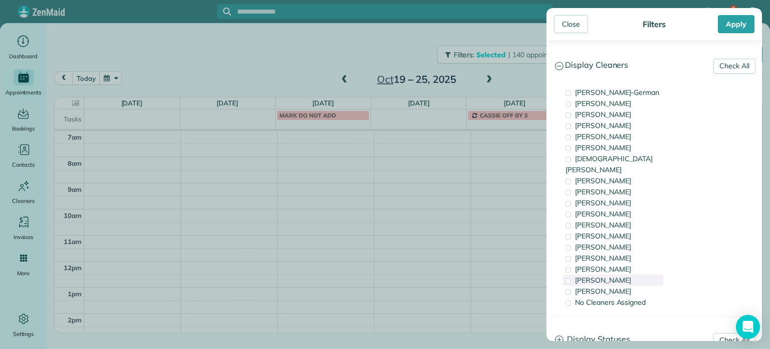
click at [623, 274] on div "[PERSON_NAME]" at bounding box center [613, 279] width 100 height 11
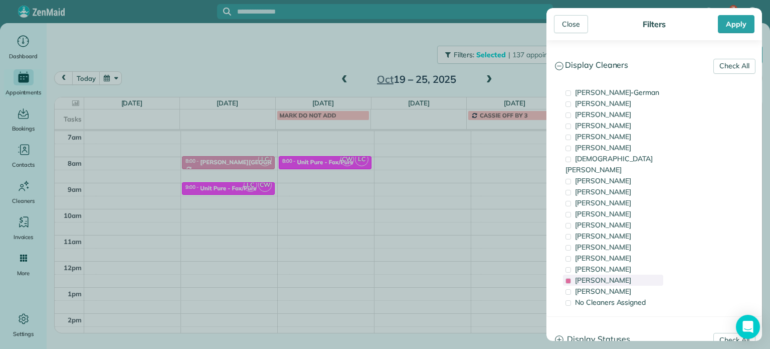
click at [623, 274] on div "[PERSON_NAME]" at bounding box center [613, 279] width 100 height 11
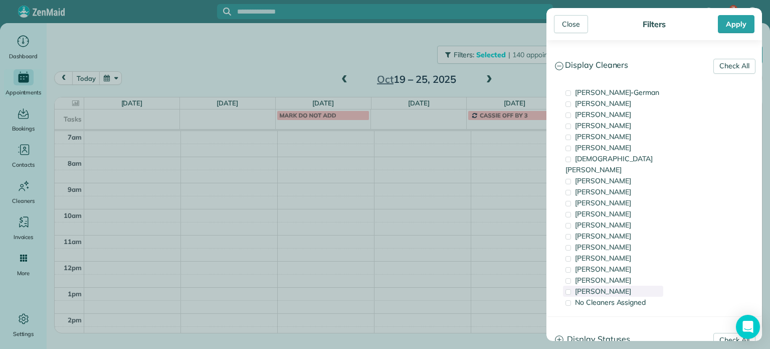
click at [623, 285] on div "[PERSON_NAME]" at bounding box center [613, 290] width 100 height 11
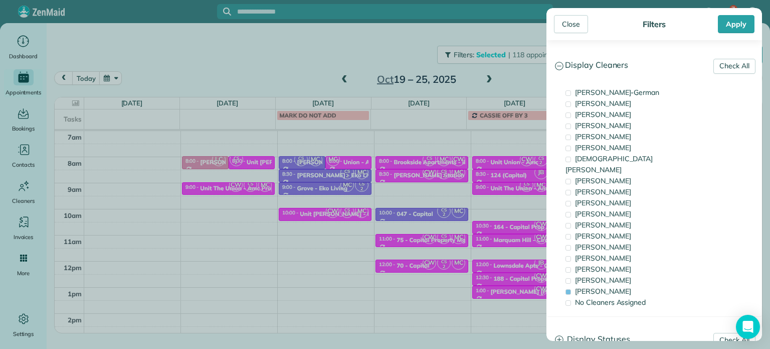
click at [281, 78] on div "Close Filters Apply Check All Display Cleaners [PERSON_NAME]-German [PERSON_NAM…" at bounding box center [385, 174] width 770 height 349
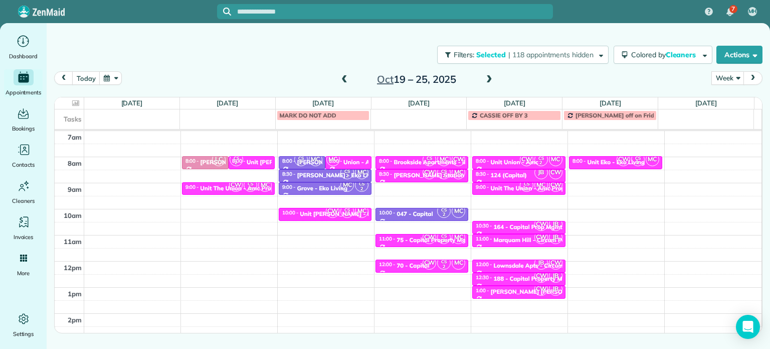
click at [345, 82] on span at bounding box center [344, 79] width 11 height 9
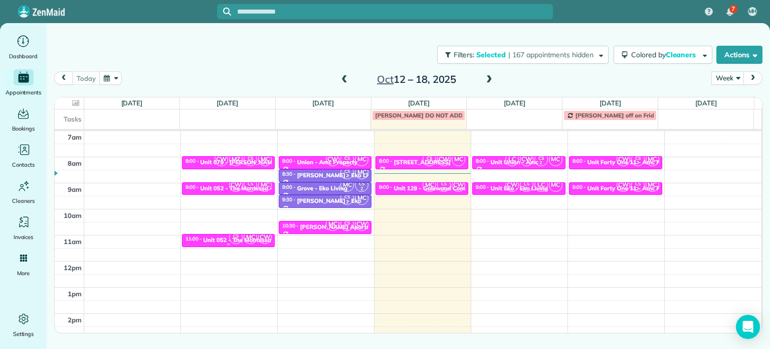
click at [244, 236] on span "MC" at bounding box center [251, 237] width 14 height 14
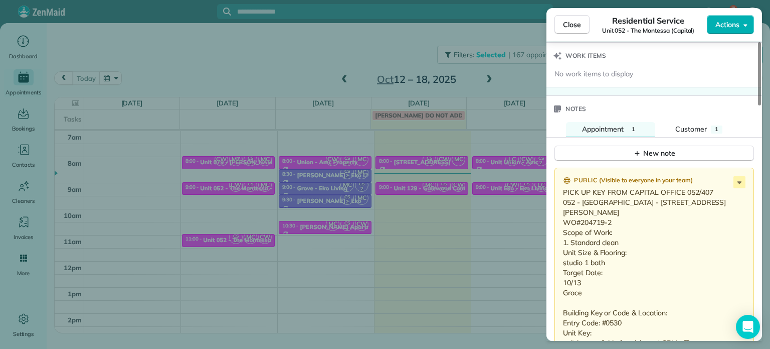
scroll to position [857, 0]
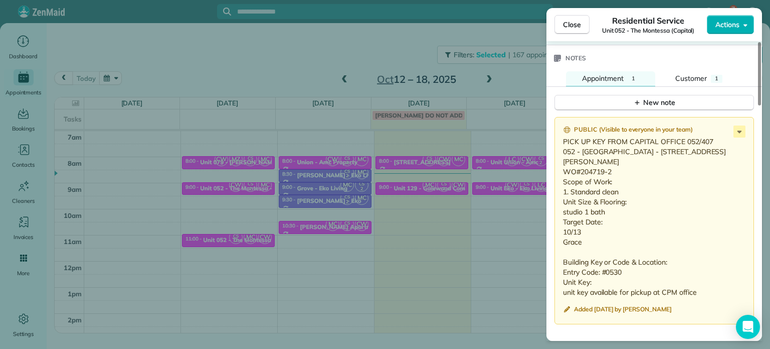
click at [234, 180] on div "Close Residential Service Unit 052 - The Montessa (Capital) Actions Status Acti…" at bounding box center [385, 174] width 770 height 349
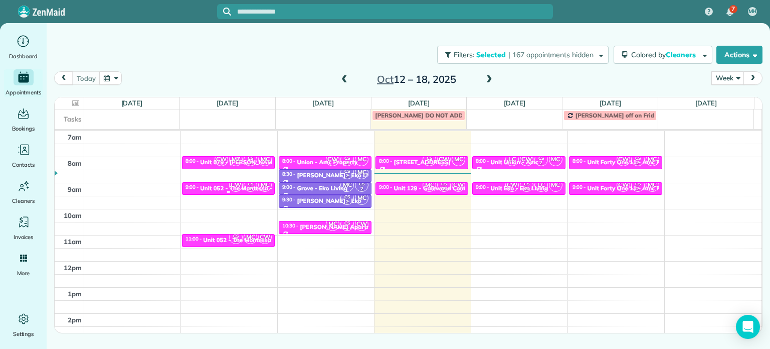
click at [237, 188] on span "CW" at bounding box center [236, 185] width 14 height 14
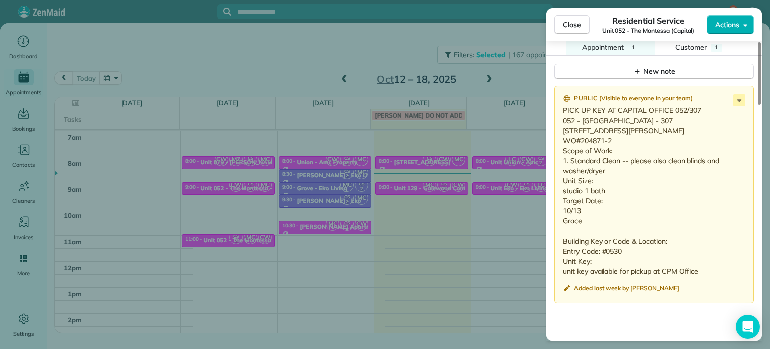
scroll to position [905, 0]
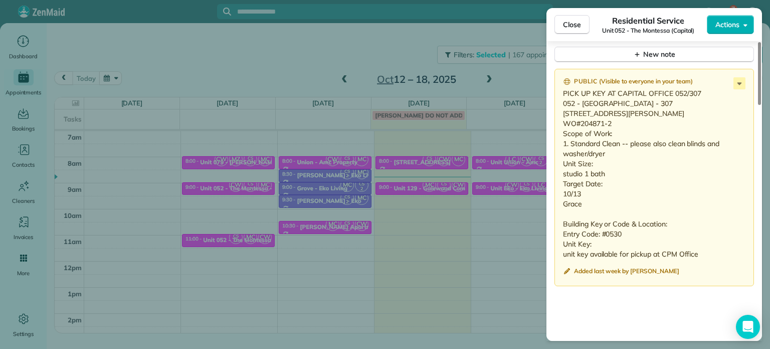
click at [297, 39] on div "Close Residential Service Unit 052 - The Montessa (Capital) Actions Status Acti…" at bounding box center [385, 174] width 770 height 349
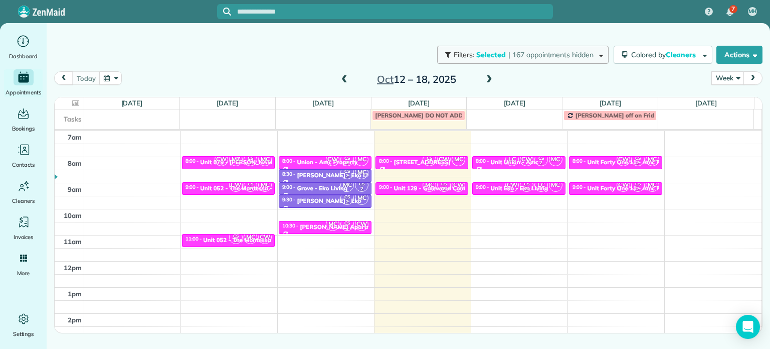
click at [498, 60] on button "Filters: Selected | 167 appointments hidden" at bounding box center [523, 55] width 172 height 18
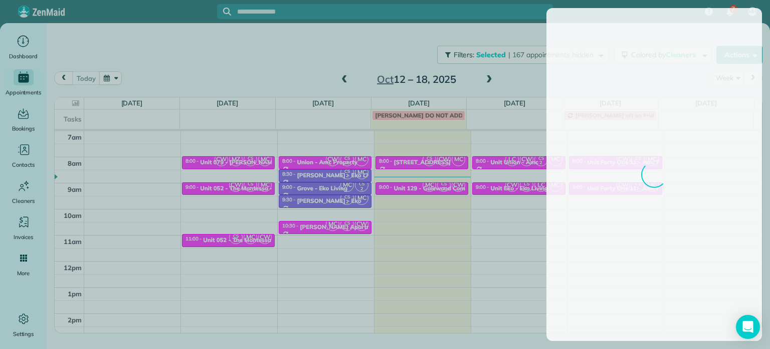
click at [506, 76] on div at bounding box center [385, 174] width 770 height 349
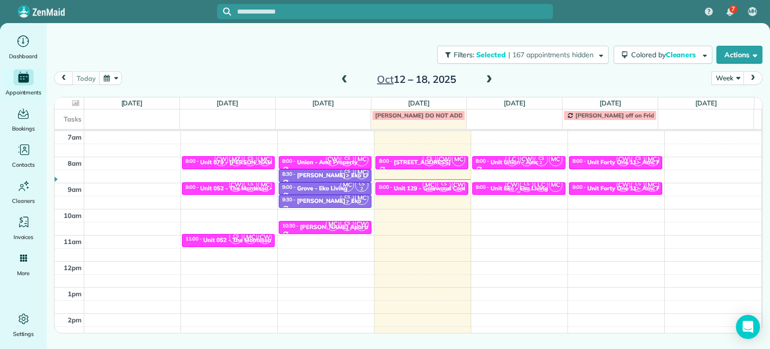
click at [521, 187] on small "2" at bounding box center [527, 189] width 13 height 10
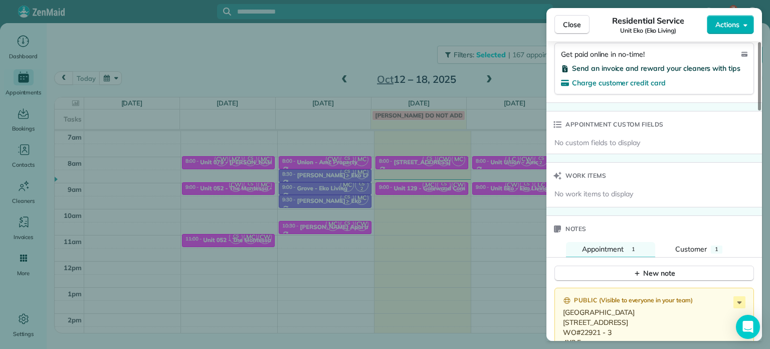
scroll to position [805, 0]
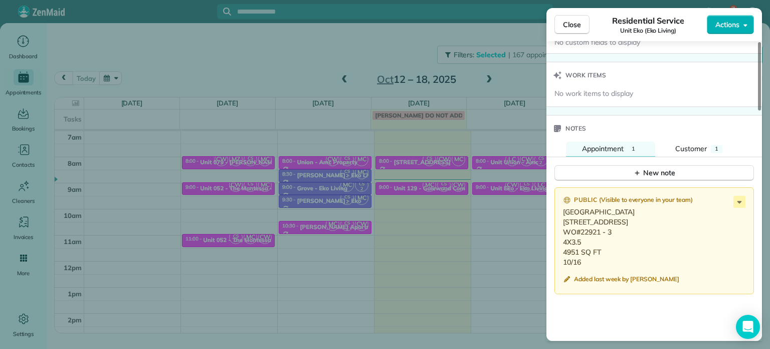
click at [527, 78] on div "Close Residential Service Unit Eko (Eko Living) Actions Status Active Unit Eko …" at bounding box center [385, 174] width 770 height 349
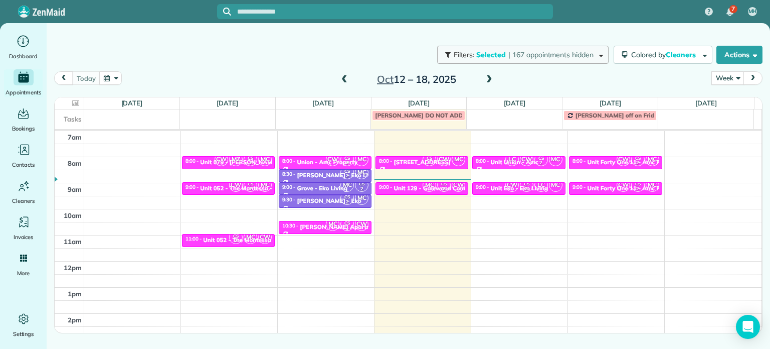
click at [590, 56] on span "| 167 appointments hidden" at bounding box center [551, 54] width 85 height 9
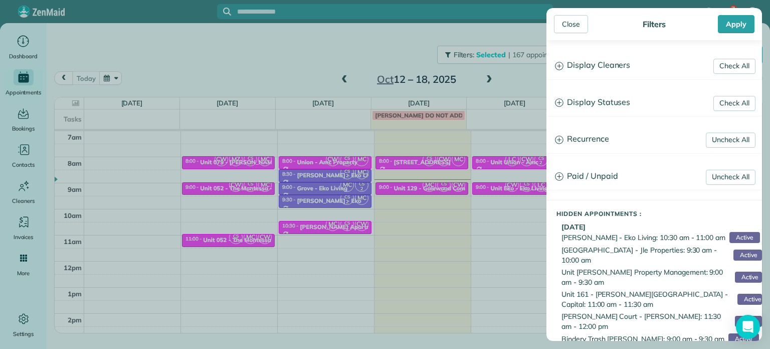
click at [613, 68] on h3 "Display Cleaners" at bounding box center [654, 66] width 215 height 26
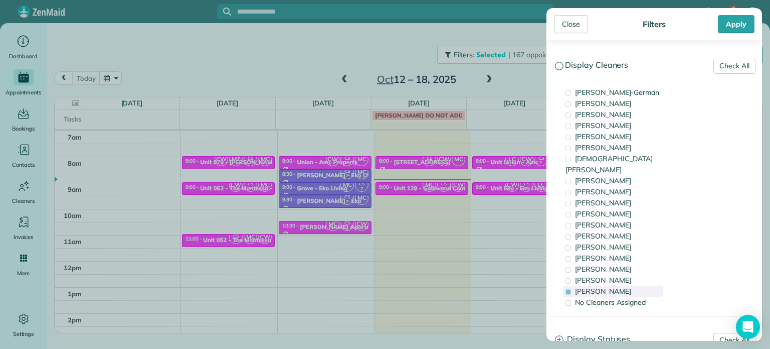
click at [610, 286] on span "[PERSON_NAME]" at bounding box center [603, 290] width 56 height 9
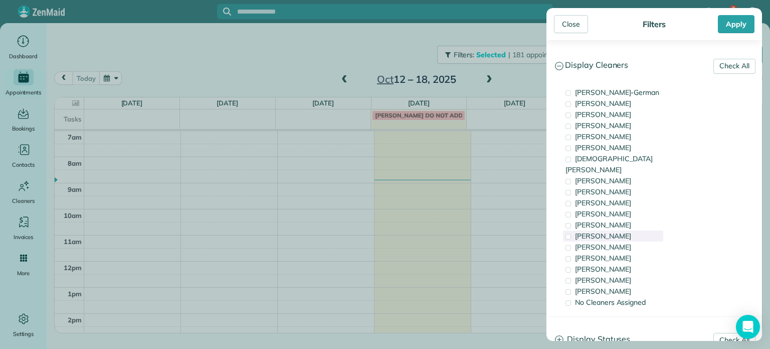
click at [613, 230] on div "[PERSON_NAME]" at bounding box center [613, 235] width 100 height 11
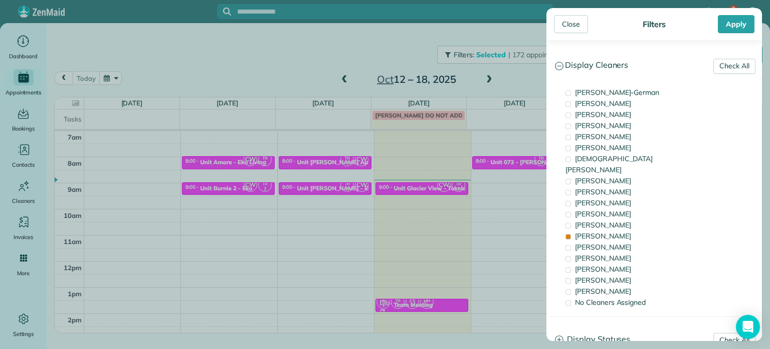
click at [501, 184] on div "Close Filters Apply Check All Display Cleaners [PERSON_NAME]-German [PERSON_NAM…" at bounding box center [385, 174] width 770 height 349
